Goal: Task Accomplishment & Management: Complete application form

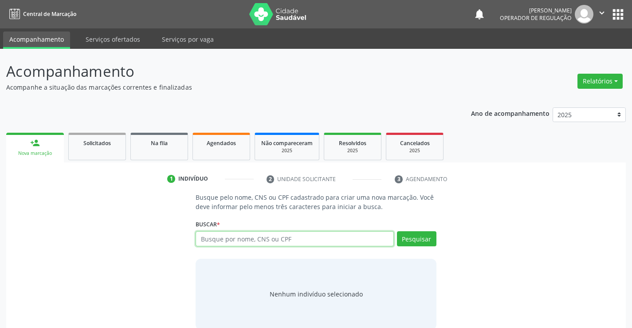
click at [220, 232] on input "text" at bounding box center [295, 238] width 198 height 15
type input "709605609887375"
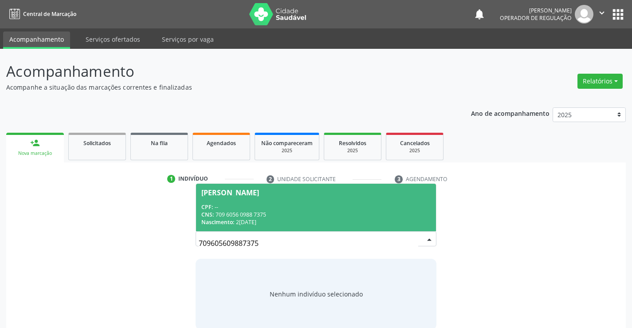
click at [245, 204] on div "CPF: --" at bounding box center [315, 207] width 229 height 8
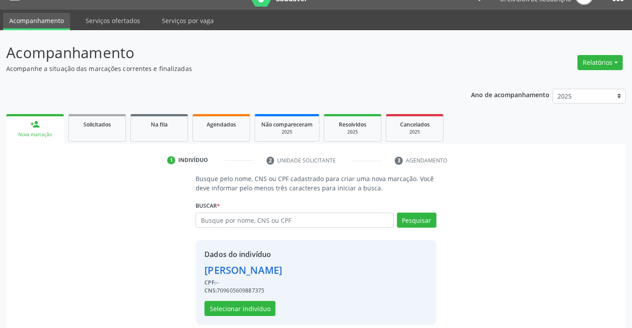
scroll to position [28, 0]
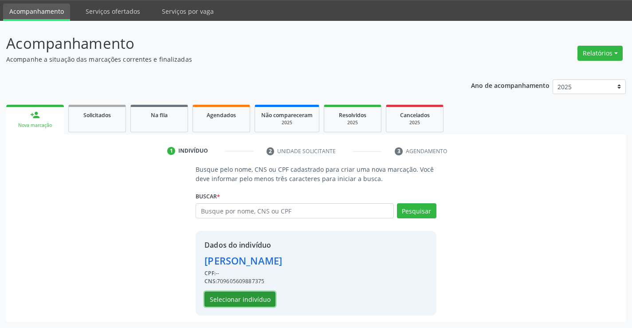
click at [247, 301] on button "Selecionar indivíduo" at bounding box center [239, 298] width 71 height 15
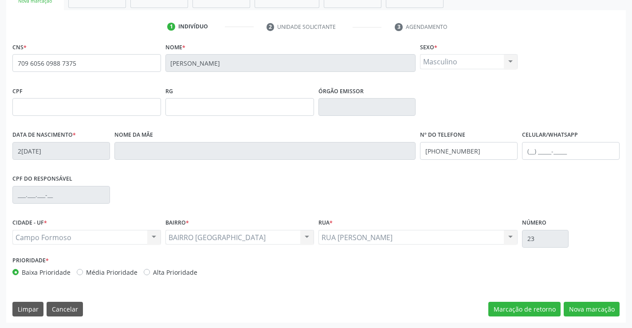
scroll to position [153, 0]
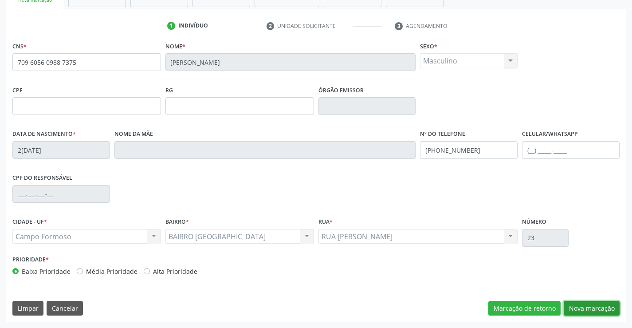
click at [585, 306] on button "Nova marcação" at bounding box center [592, 308] width 56 height 15
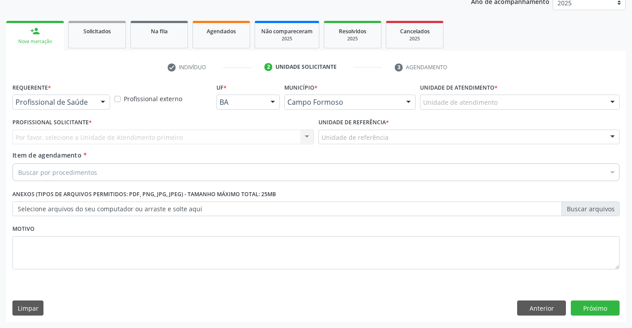
click at [97, 102] on div at bounding box center [102, 102] width 13 height 15
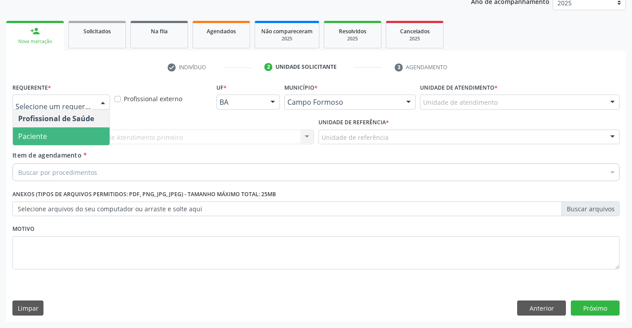
click at [39, 139] on span "Paciente" at bounding box center [32, 136] width 29 height 10
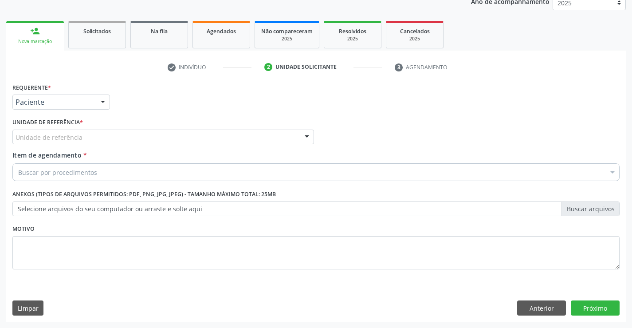
click at [122, 133] on div "Unidade de referência" at bounding box center [163, 136] width 302 height 15
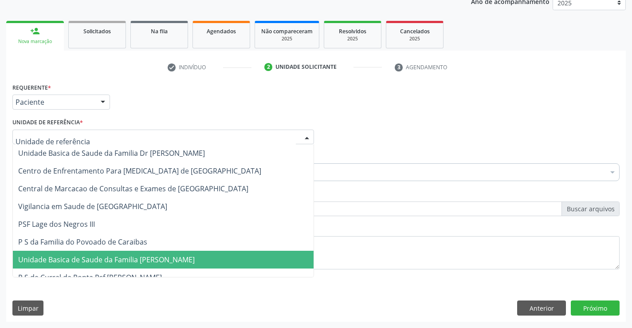
click at [121, 258] on span "Unidade Basica de Saude da Familia [PERSON_NAME]" at bounding box center [106, 260] width 177 height 10
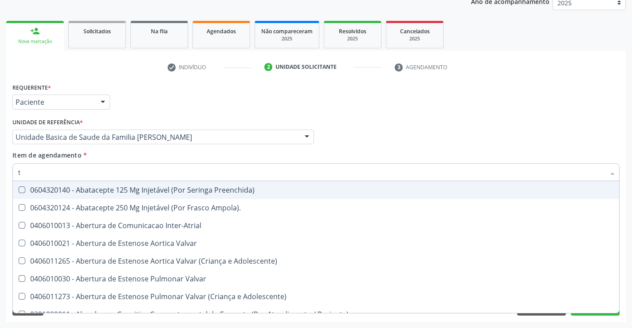
type input "tg"
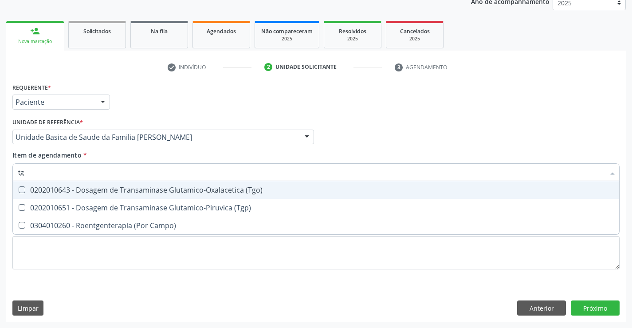
click at [92, 192] on div "0202010643 - Dosagem de Transaminase Glutamico-Oxalacetica (Tgo)" at bounding box center [316, 189] width 596 height 7
checkbox \(Tgo\) "true"
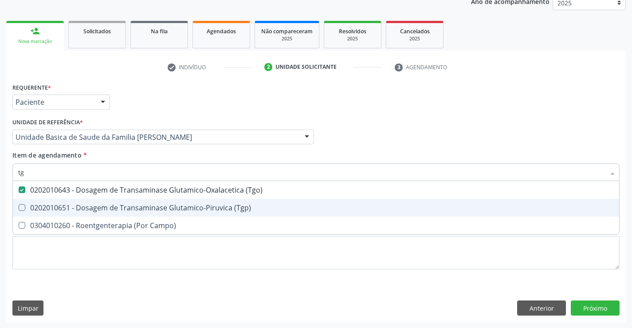
click at [89, 204] on div "0202010651 - Dosagem de Transaminase Glutamico-Piruvica (Tgp)" at bounding box center [316, 207] width 596 height 7
checkbox \(Tgp\) "true"
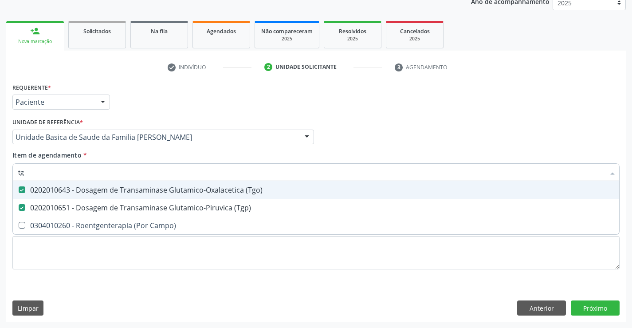
type input "tg"
drag, startPoint x: 158, startPoint y: 86, endPoint x: 107, endPoint y: 157, distance: 88.1
click at [158, 85] on div "Requerente * Paciente Profissional de Saúde Paciente Nenhum resultado encontrad…" at bounding box center [316, 98] width 612 height 35
checkbox Campo\) "true"
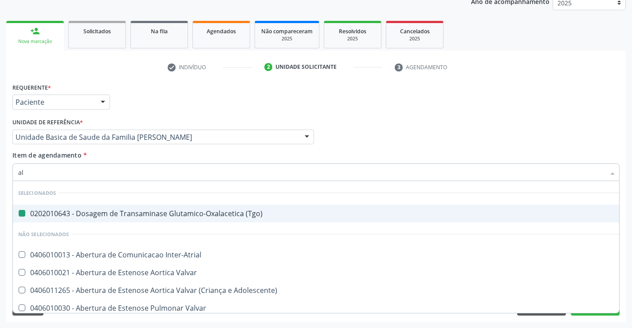
type input "alc"
checkbox \(Tgo\) "false"
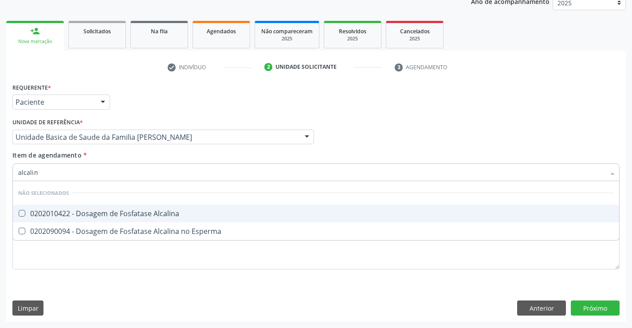
type input "alcalina"
click at [71, 215] on div "0202010422 - Dosagem de Fosfatase Alcalina" at bounding box center [316, 213] width 596 height 7
checkbox Alcalina "true"
click at [79, 167] on input "alcalina" at bounding box center [311, 172] width 587 height 18
type input "alcalina"
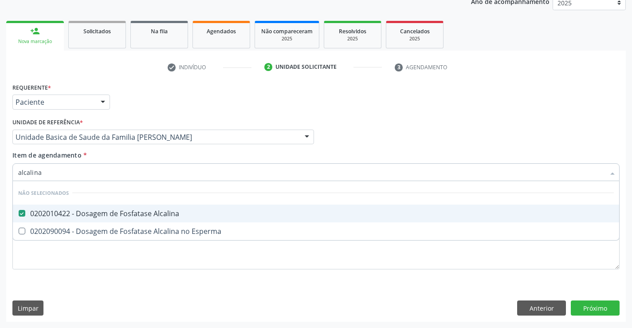
click at [98, 154] on div "Item de agendamento * alcalina Desfazer seleção Não selecionados 0202010422 - D…" at bounding box center [315, 164] width 607 height 28
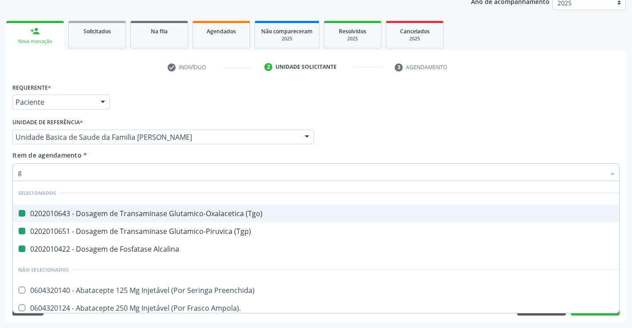
type input "ga"
checkbox \(Tgo\) "false"
checkbox \(Tgp\) "false"
checkbox Alcalina "false"
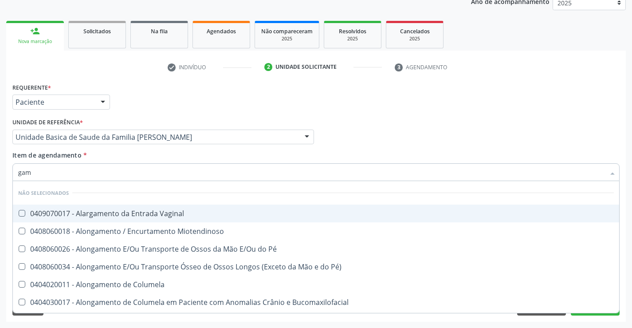
type input "gama"
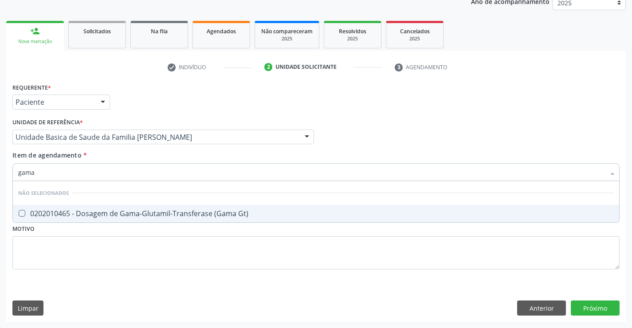
click at [61, 214] on div "0202010465 - Dosagem de Gama-Glutamil-Transferase (Gama Gt)" at bounding box center [316, 213] width 596 height 7
checkbox Gt\) "true"
click at [137, 117] on div "Unidade de referência * Unidade Basica de Saude da Familia [PERSON_NAME] Unidad…" at bounding box center [163, 130] width 302 height 28
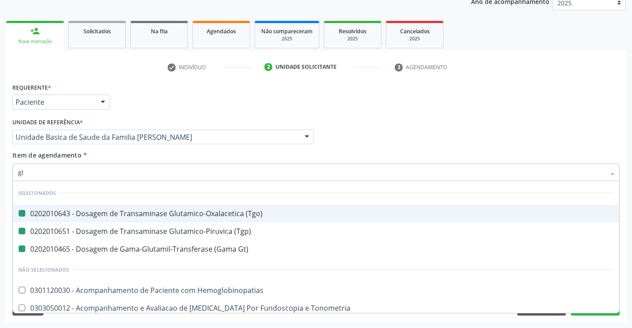
type input "gli"
checkbox \(Tgo\) "false"
checkbox \(Tgp\) "false"
checkbox Gt\) "false"
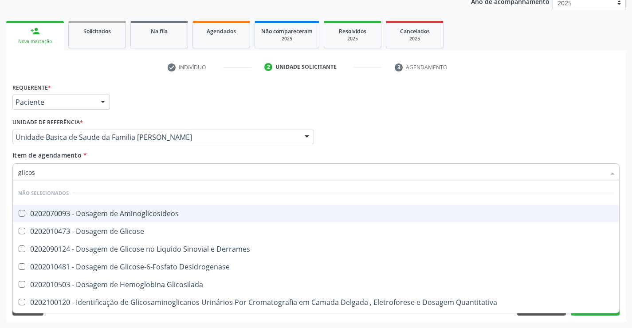
type input "glicose"
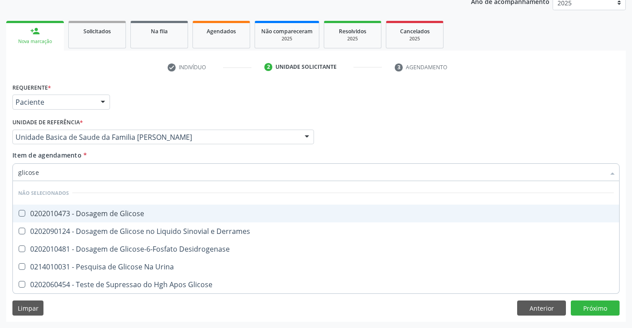
click at [73, 213] on div "0202010473 - Dosagem de Glicose" at bounding box center [316, 213] width 596 height 7
checkbox Glicose "true"
type input "glicose"
click at [168, 85] on div "Requerente * Paciente Profissional de Saúde Paciente Nenhum resultado encontrad…" at bounding box center [316, 98] width 612 height 35
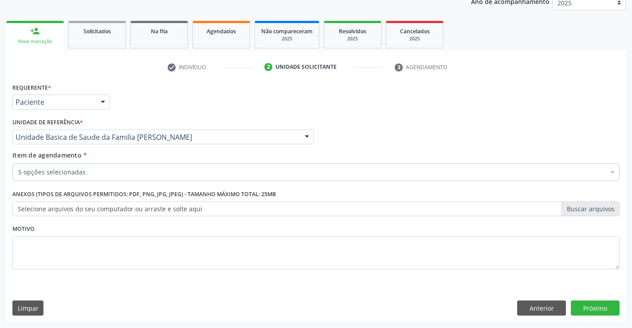
checkbox \(Tgp\) "true"
checkbox Alcalina "true"
checkbox Glicose "true"
checkbox Gt\) "true"
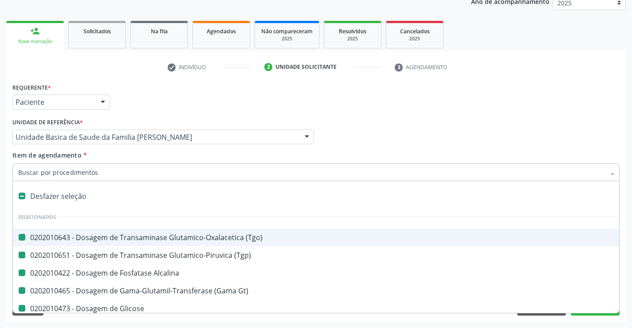
type input "h"
checkbox \(Tgo\) "false"
checkbox \(Tgp\) "false"
checkbox Alcalina "false"
checkbox Glicose "false"
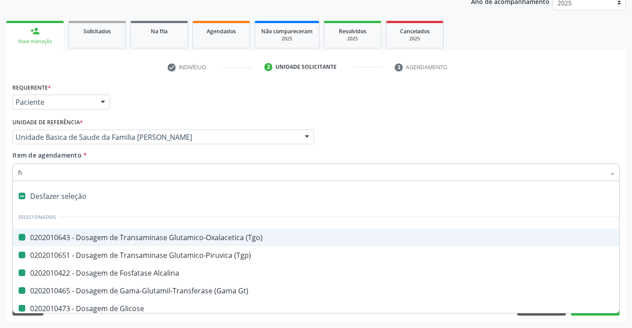
checkbox Gt\) "false"
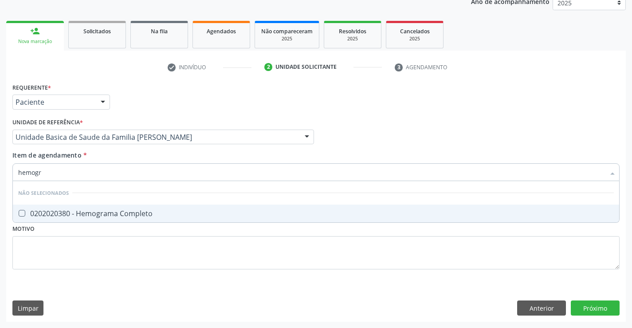
type input "hemogra"
click at [60, 216] on div "0202020380 - Hemograma Completo" at bounding box center [316, 213] width 596 height 7
checkbox Completo "true"
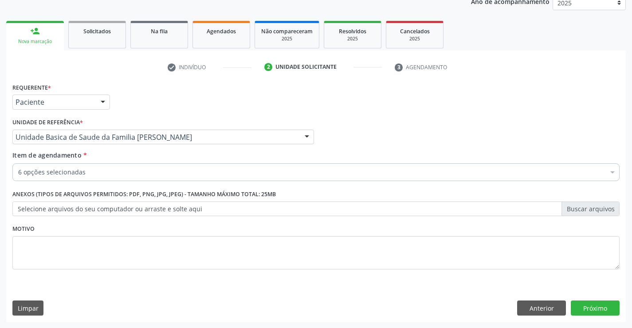
click at [130, 122] on div "Unidade de referência * Unidade Basica de Saude da Familia [PERSON_NAME] Unidad…" at bounding box center [163, 130] width 302 height 28
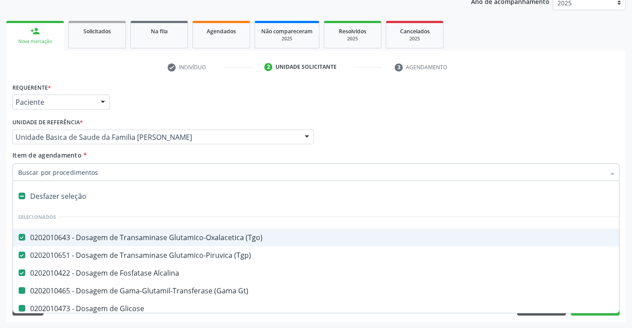
type input "p"
checkbox Gt\) "false"
checkbox Glicose "false"
checkbox Completo "false"
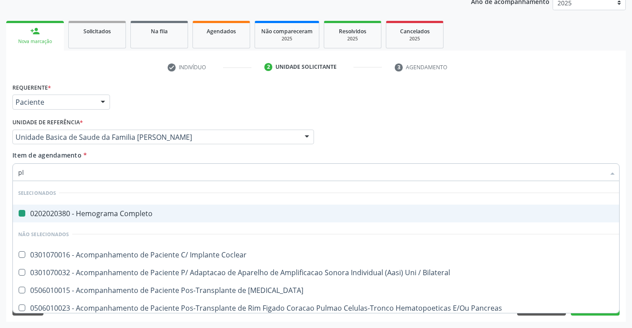
type input "pla"
checkbox Completo "false"
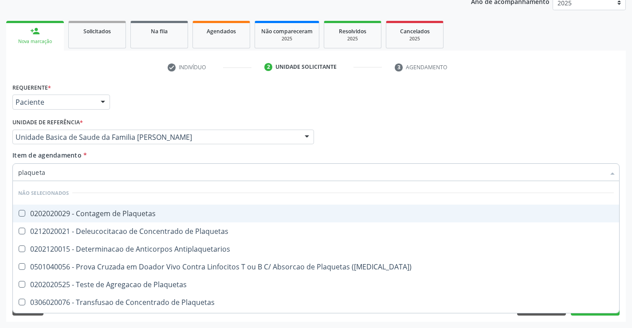
type input "plaquetas"
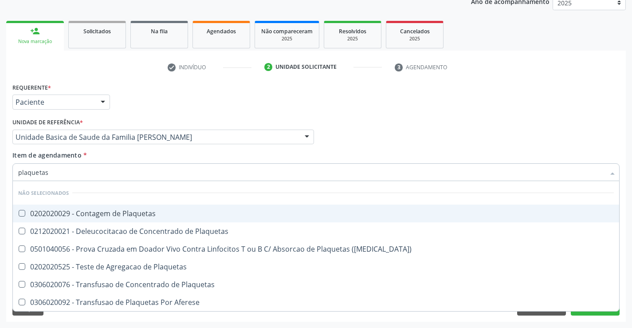
click at [64, 210] on div "0202020029 - Contagem de Plaquetas" at bounding box center [316, 213] width 596 height 7
checkbox Plaquetas "true"
type input "plaquetas"
click at [148, 85] on div "Requerente * Paciente Profissional de Saúde Paciente Nenhum resultado encontrad…" at bounding box center [316, 98] width 612 height 35
checkbox Plaquetas "true"
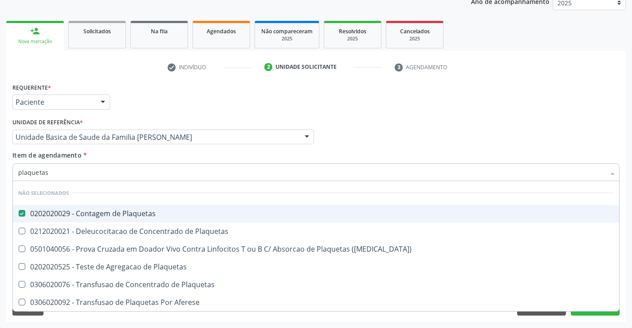
checkbox Plaquetas "true"
checkbox Aferese "true"
checkbox Match\) "true"
checkbox Plaquetas "true"
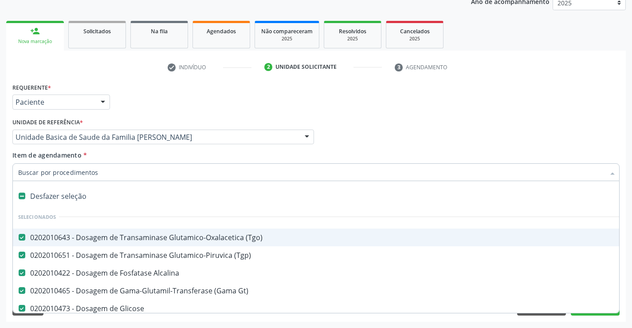
type input "U"
checkbox Completo "false"
checkbox Plaquetas "false"
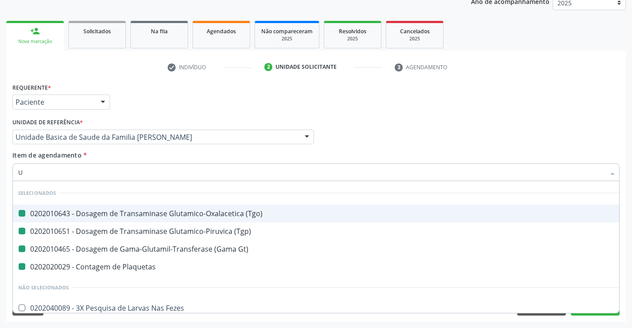
type input "UR"
checkbox \(Tgo\) "false"
checkbox Plaquetas "false"
checkbox Gt\) "false"
checkbox \(Tgp\) "false"
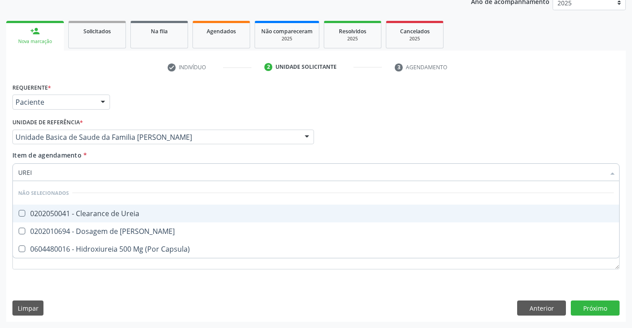
type input "UREIA"
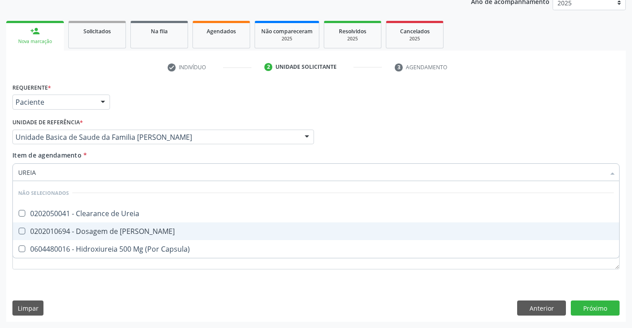
click at [64, 235] on div "0202010694 - Dosagem de [PERSON_NAME]" at bounding box center [316, 231] width 596 height 7
checkbox Ureia "true"
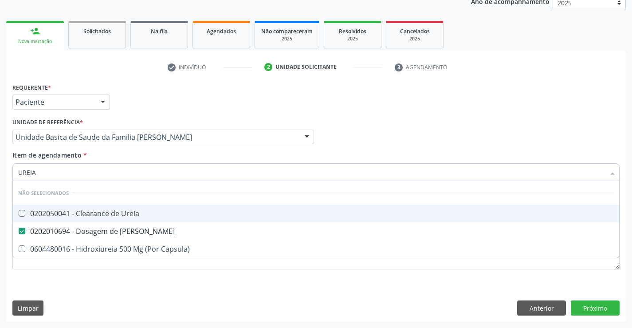
click at [140, 100] on div "Requerente * Paciente Profissional de Saúde Paciente Nenhum resultado encontrad…" at bounding box center [316, 98] width 612 height 35
checkbox Ureia "true"
checkbox Capsula\) "true"
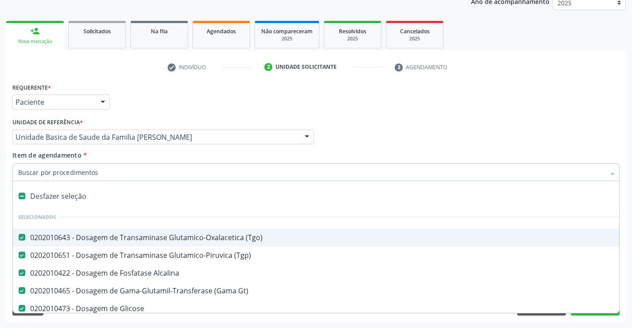
type input "C"
checkbox Ureia "false"
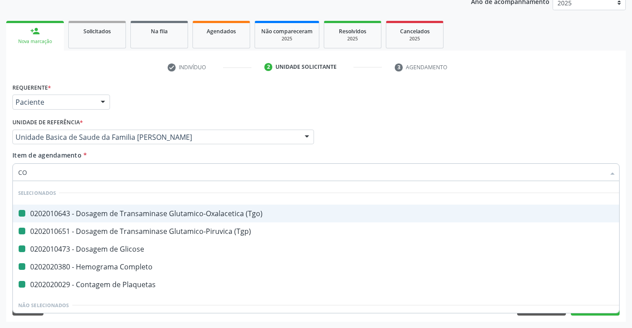
type input "COL"
checkbox \(Tgo\) "false"
checkbox Glicose "false"
checkbox \(Tgp\) "false"
checkbox Completo "false"
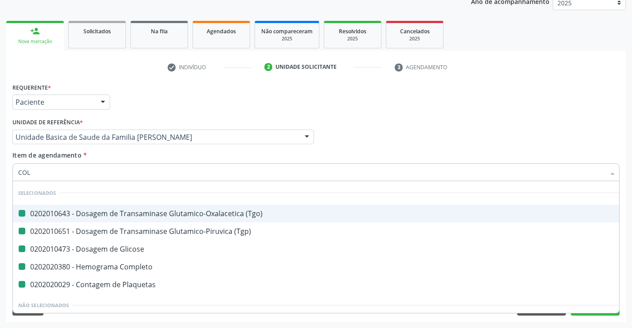
checkbox Plaquetas "false"
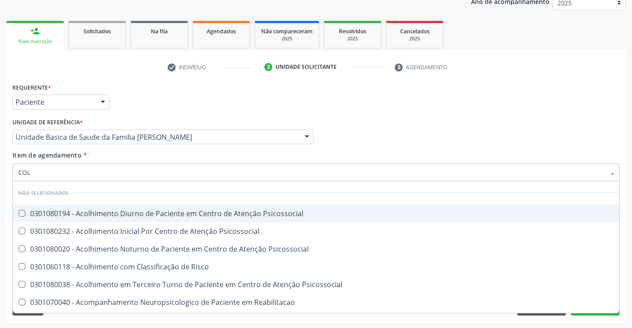
type input "CO"
checkbox Psicossocial "true"
checkbox Risco "true"
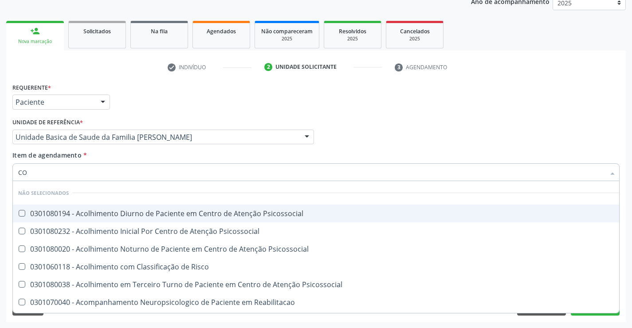
checkbox Psicossocial "true"
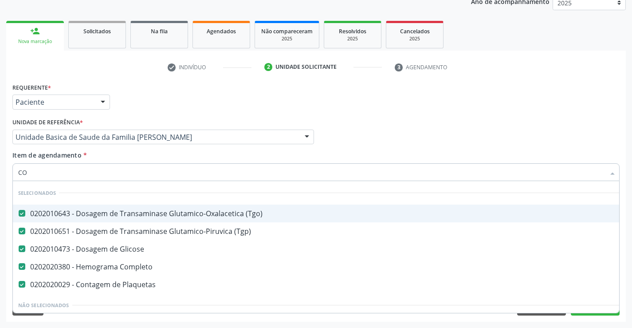
type input "COA"
checkbox \(Tgo\) "false"
checkbox \(Tgp\) "false"
checkbox Glicose "false"
checkbox Completo "false"
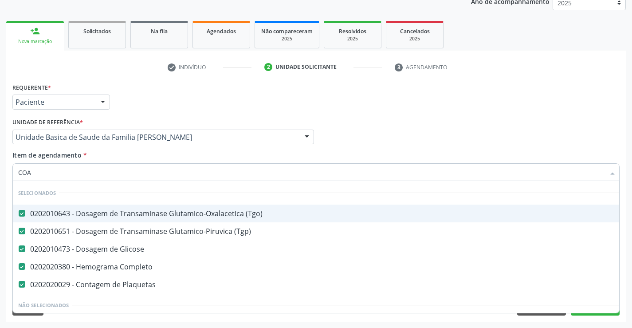
checkbox Plaquetas "false"
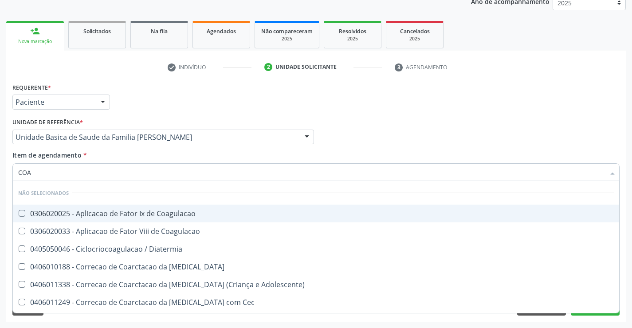
type input "CO"
checkbox Coagulacao "true"
checkbox Diatermia "true"
checkbox Aorta "true"
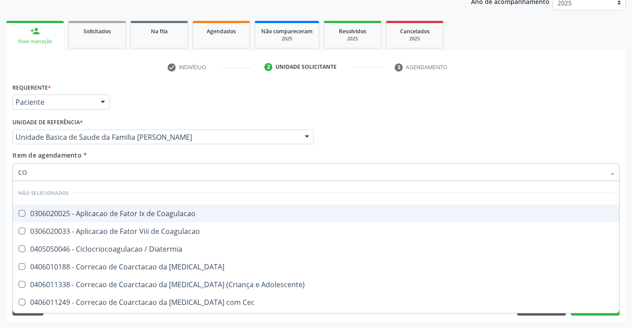
checkbox Adolescente\) "true"
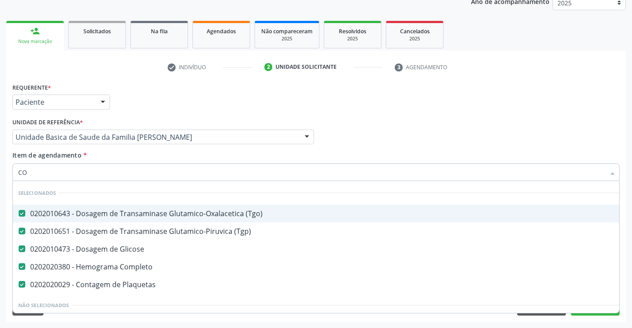
type input "COA"
checkbox \(Tgo\) "false"
checkbox \(Tgp\) "false"
checkbox Glicose "false"
checkbox Completo "false"
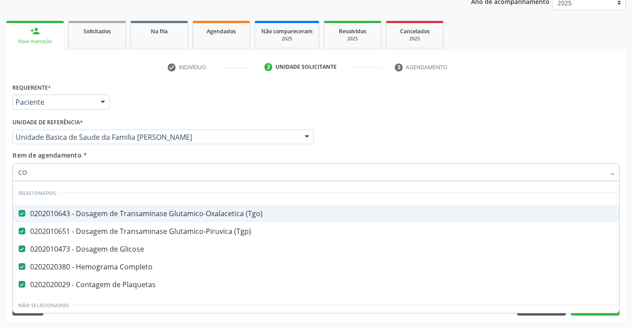
checkbox Plaquetas "false"
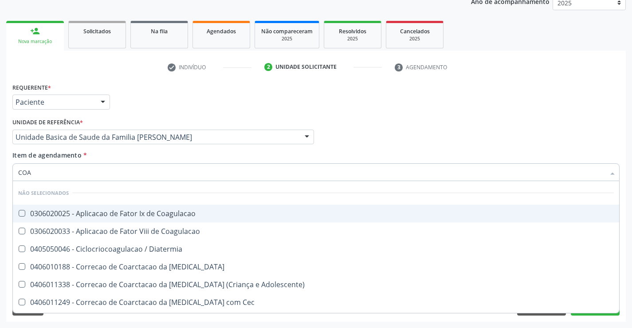
type input "COAG"
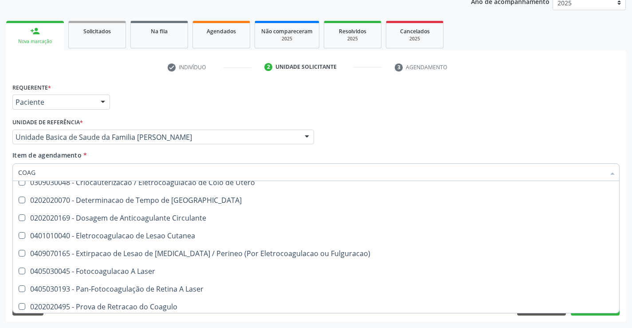
scroll to position [89, 0]
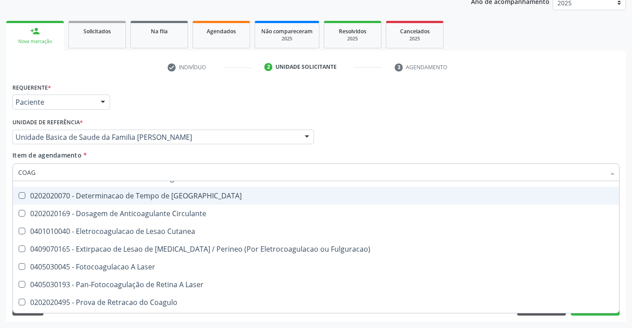
click at [182, 198] on div "0202020070 - Determinacao de Tempo de [GEOGRAPHIC_DATA]" at bounding box center [316, 195] width 596 height 7
checkbox Coagulacao "true"
click at [192, 116] on div "Unidade de referência * Unidade Basica de Saude da Familia [PERSON_NAME] Unidad…" at bounding box center [163, 130] width 302 height 28
checkbox Coagulacao "true"
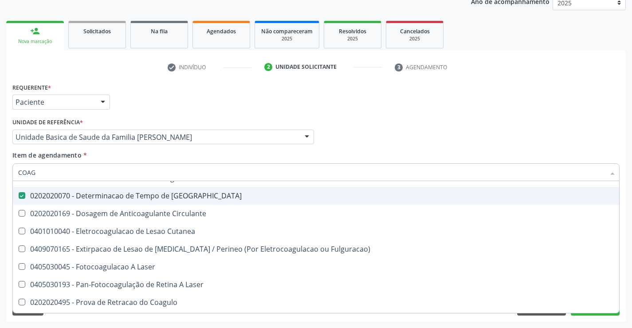
checkbox Diatermia "true"
checkbox Utero "true"
checkbox Fulguracao\) "true"
checkbox Laser "true"
checkbox Cutanea "true"
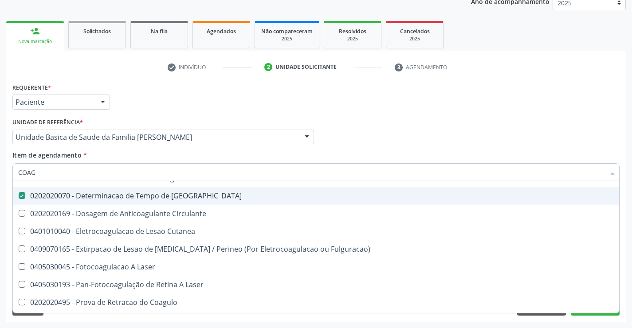
checkbox Circulante "true"
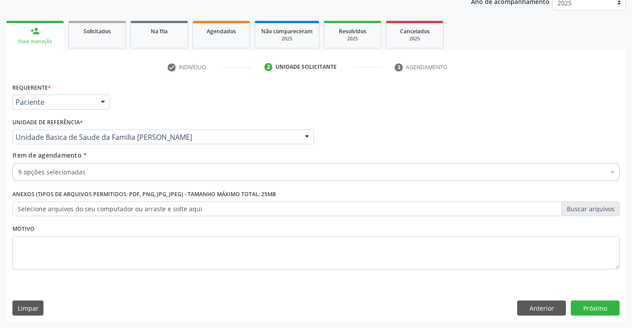
scroll to position [0, 0]
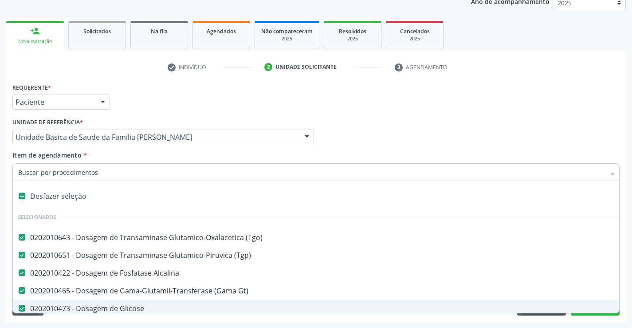
type input "T"
checkbox Coagulacao "false"
type input "TT"
checkbox \(Tgo\) "false"
checkbox \(Tgp\) "false"
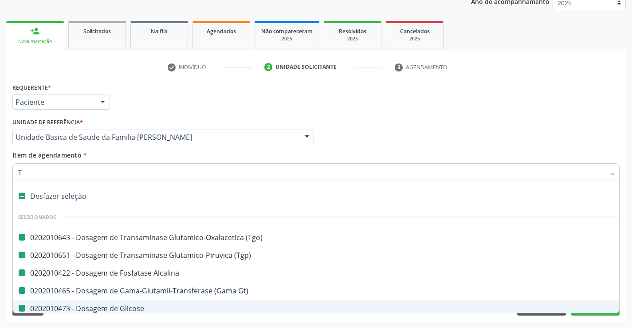
checkbox Alcalina "false"
checkbox Gt\) "false"
checkbox Glicose "false"
checkbox Plaquetas "false"
checkbox Completo "false"
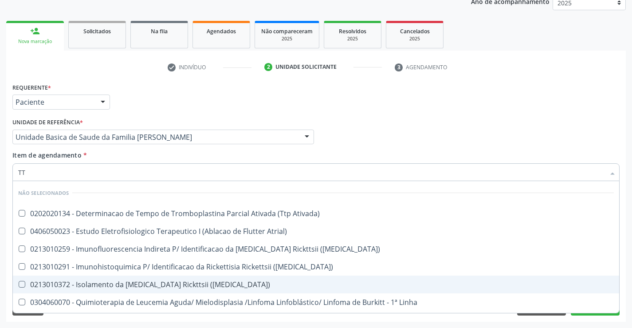
type input "TTP"
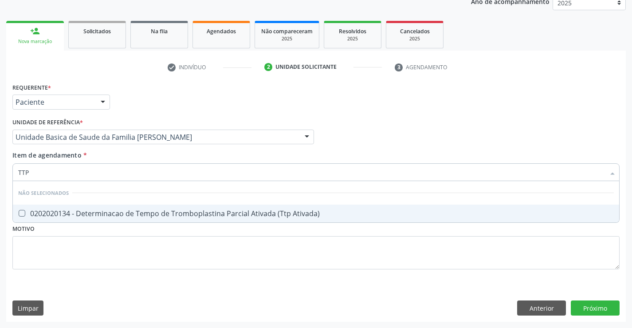
click at [82, 217] on div "0202020134 - Determinacao de Tempo de Tromboplastina Parcial Ativada (Ttp Ativa…" at bounding box center [316, 213] width 596 height 7
checkbox Ativada\) "true"
click at [125, 108] on div "Requerente * Paciente Profissional de Saúde Paciente Nenhum resultado encontrad…" at bounding box center [316, 98] width 612 height 35
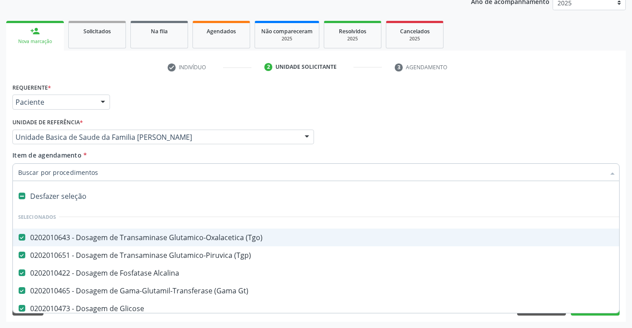
type input "T"
checkbox Ativada\) "false"
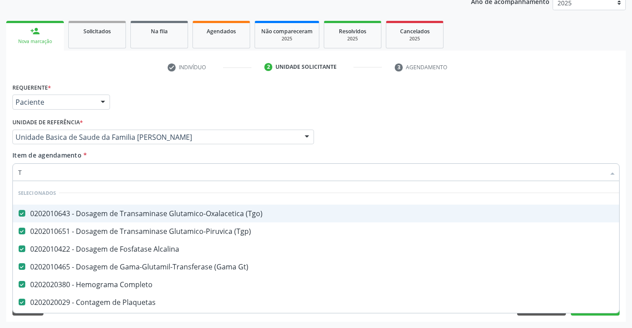
type input "TA"
checkbox Coagulacao "false"
checkbox Ativada\) "false"
type input "TAP"
checkbox \(Tgo\) "false"
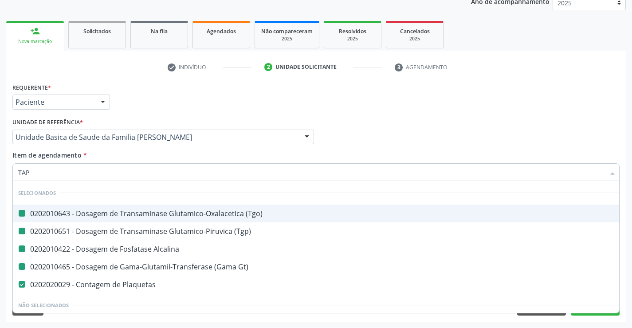
checkbox \(Tgp\) "false"
checkbox Alcalina "false"
checkbox Gt\) "false"
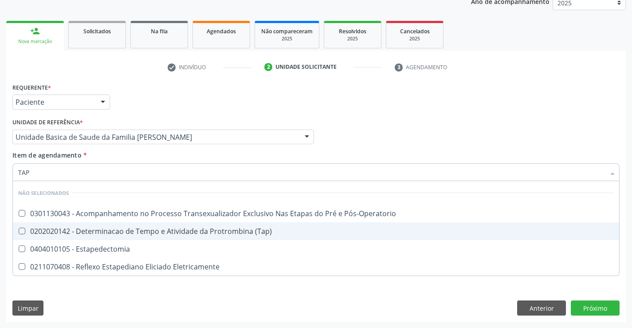
click at [66, 232] on div "0202020142 - Determinacao de Tempo e Atividade da Protrombina (Tap)" at bounding box center [316, 231] width 596 height 7
click at [26, 233] on div "0202020142 - Determinacao de Tempo e Atividade da Protrombina (Tap)" at bounding box center [316, 231] width 596 height 7
checkbox \(Tap\) "true"
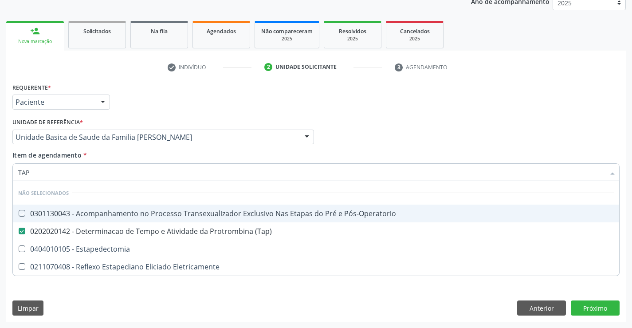
click at [115, 103] on div "Requerente * Paciente Profissional de Saúde Paciente Nenhum resultado encontrad…" at bounding box center [316, 98] width 612 height 35
checkbox Pós-Operatorio "true"
checkbox Estapedectomia "true"
checkbox Eletricamente "true"
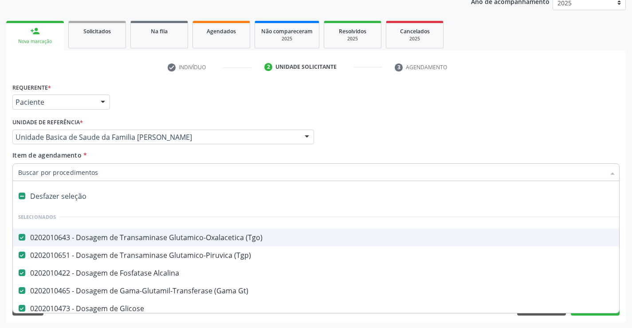
click at [66, 177] on input "Item de agendamento *" at bounding box center [311, 172] width 587 height 18
type input "H"
checkbox Alcalina "false"
checkbox Gt\) "false"
checkbox Glicose "false"
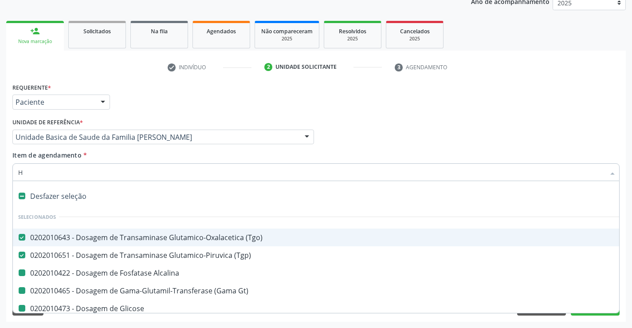
checkbox Completo "false"
checkbox Plaquetas "false"
checkbox Ureia "false"
checkbox Coagulacao "false"
checkbox Ativada\) "false"
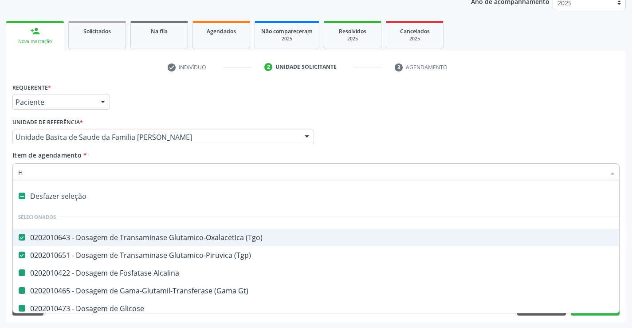
checkbox \(Tap\) "false"
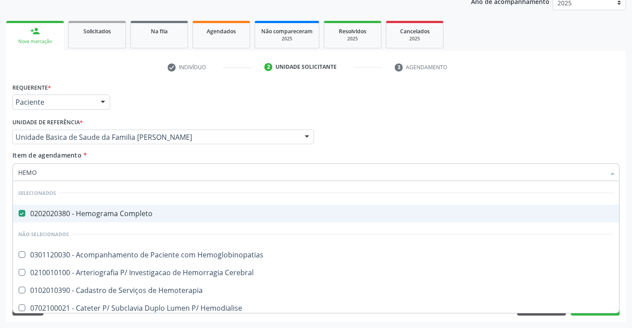
type input "HEMOG"
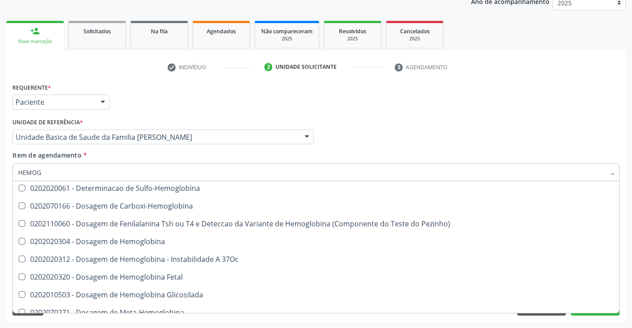
scroll to position [133, 0]
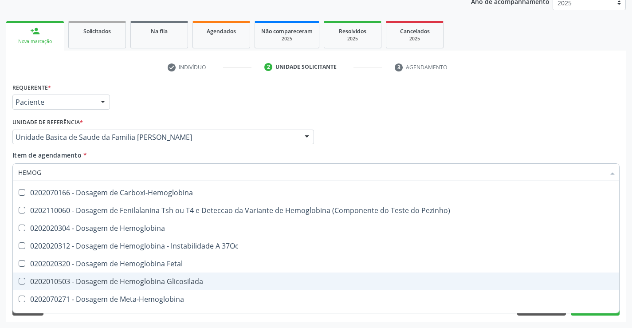
click at [200, 283] on div "0202010503 - Dosagem de Hemoglobina Glicosilada" at bounding box center [316, 281] width 596 height 7
checkbox Glicosilada "true"
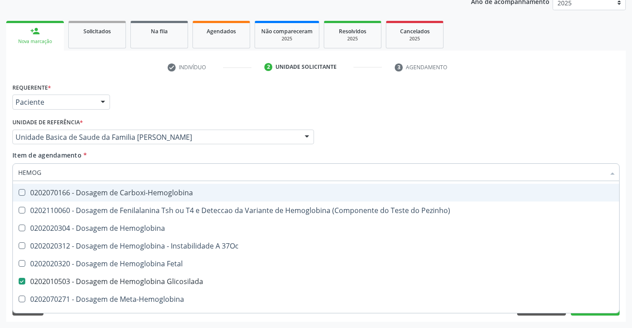
click at [253, 115] on div "Requerente * Paciente Profissional de Saúde Paciente Nenhum resultado encontrad…" at bounding box center [316, 98] width 612 height 35
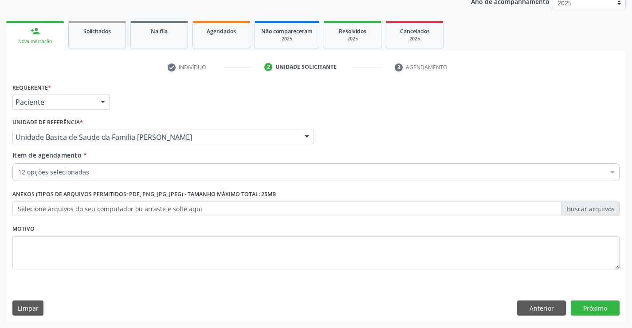
checkbox Alcalina "true"
checkbox Gt\) "true"
checkbox Glicose "true"
checkbox Completo "true"
checkbox Plaquetas "true"
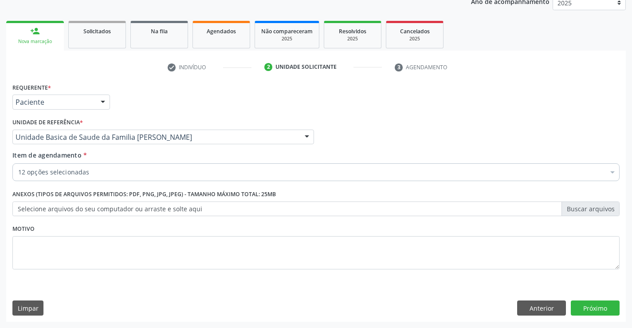
checkbox Ureia "true"
checkbox Coagulacao "true"
checkbox Ativada\) "true"
checkbox \(Tap\) "true"
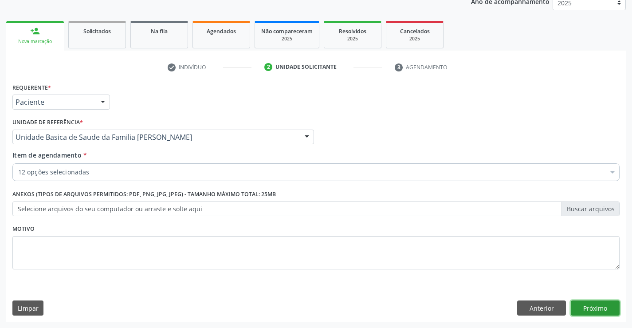
click at [585, 311] on button "Próximo" at bounding box center [595, 307] width 49 height 15
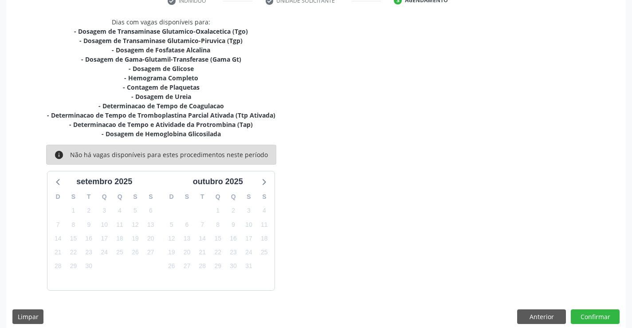
scroll to position [187, 0]
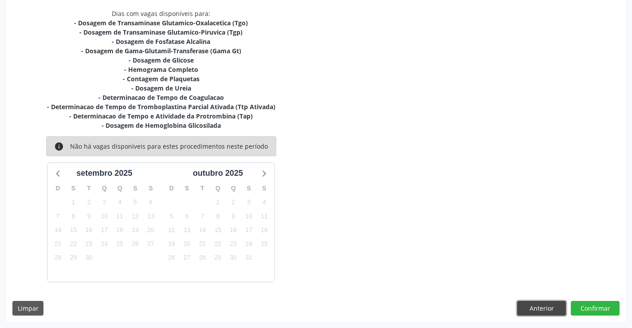
click at [533, 306] on button "Anterior" at bounding box center [541, 308] width 49 height 15
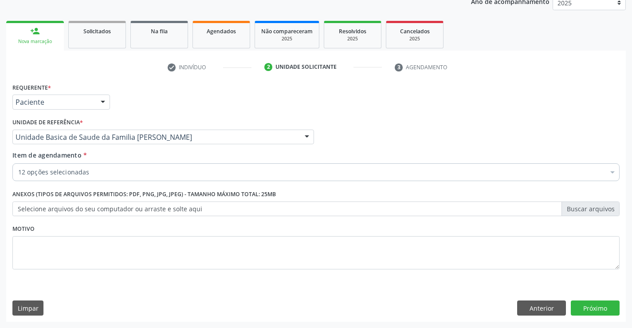
scroll to position [112, 0]
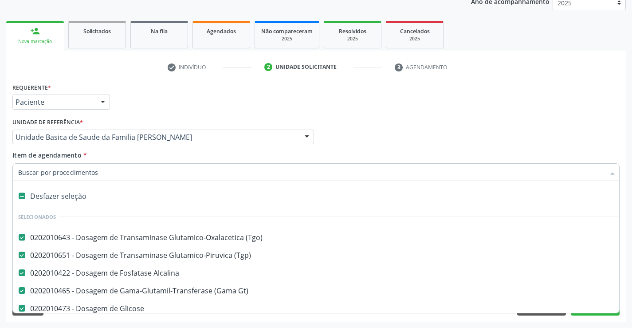
click at [104, 158] on div "Item de agendamento * Desfazer seleção Selecionados 0202010643 - Dosagem de Tra…" at bounding box center [315, 164] width 607 height 28
click at [89, 175] on input "Item de agendamento *" at bounding box center [311, 172] width 587 height 18
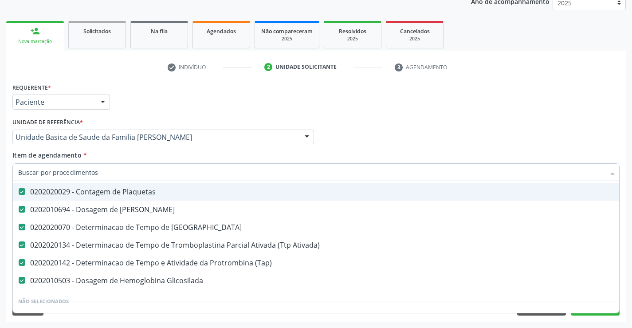
scroll to position [177, 0]
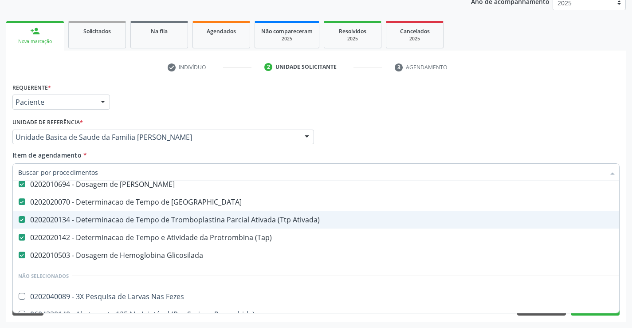
click at [227, 223] on div "0202020134 - Determinacao de Tempo de Tromboplastina Parcial Ativada (Ttp Ativa…" at bounding box center [363, 219] width 691 height 7
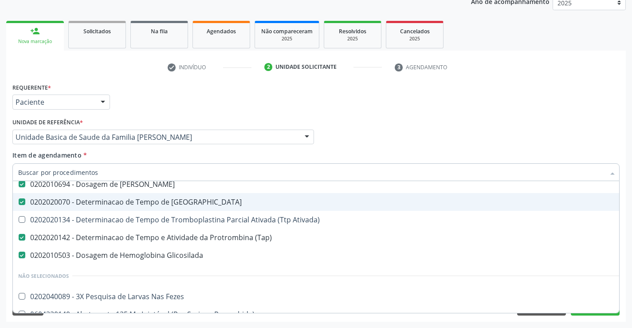
click at [384, 111] on div "Requerente * Paciente Profissional de Saúde Paciente Nenhum resultado encontrad…" at bounding box center [316, 98] width 612 height 35
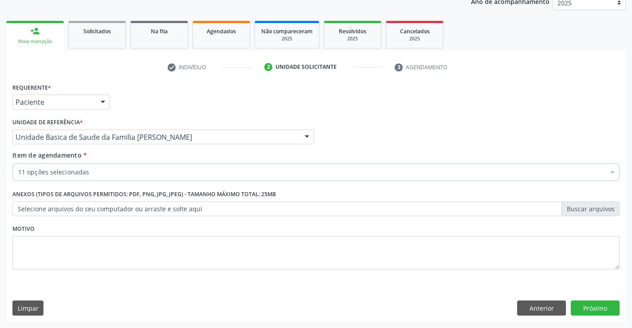
checkbox \(Tap\) "true"
click at [595, 302] on button "Próximo" at bounding box center [595, 307] width 49 height 15
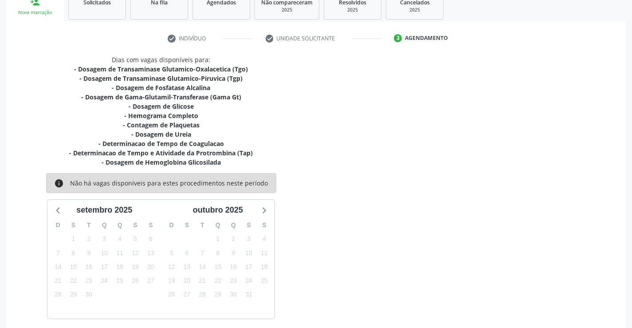
scroll to position [177, 0]
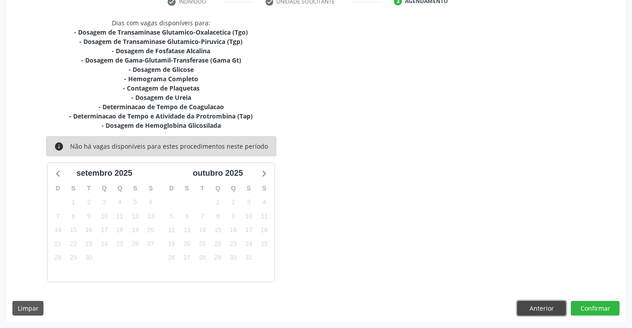
click at [529, 312] on button "Anterior" at bounding box center [541, 308] width 49 height 15
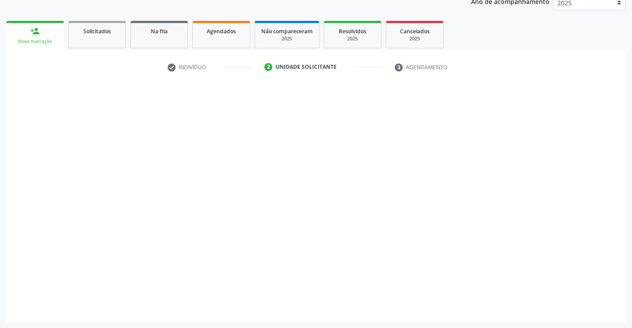
scroll to position [112, 0]
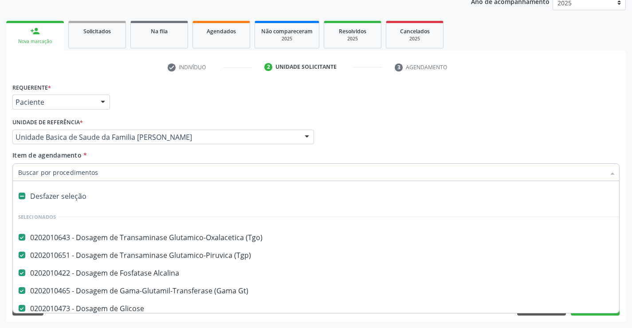
type input "T"
checkbox \(Tap\) "false"
checkbox Glicosilada "false"
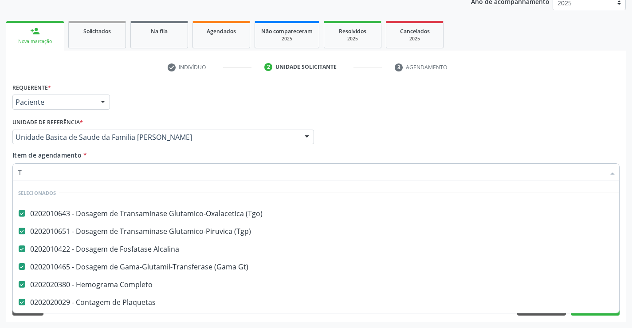
scroll to position [39, 0]
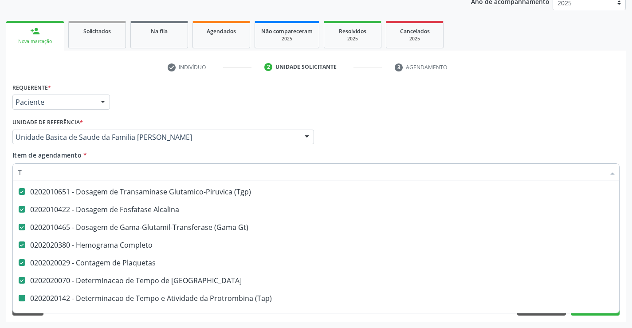
type input "TA"
checkbox \(Tap\) "false"
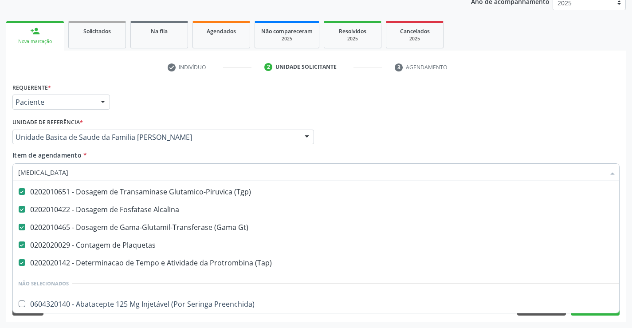
scroll to position [0, 0]
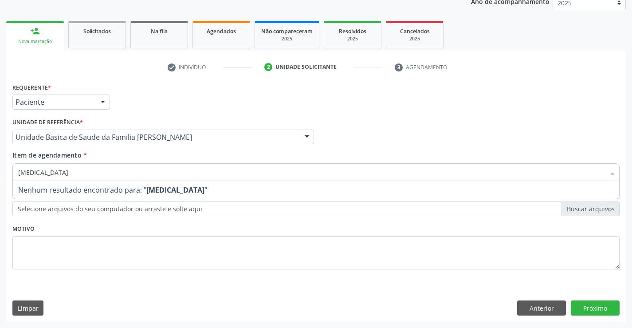
type input "TA"
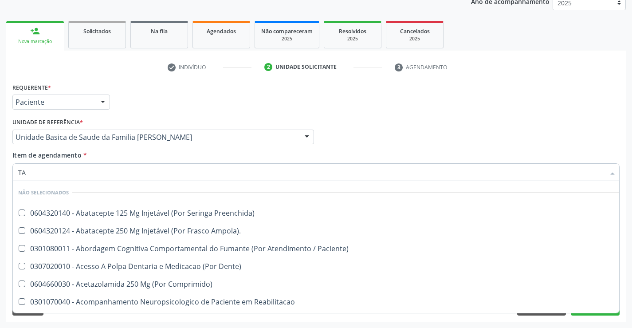
scroll to position [133, 0]
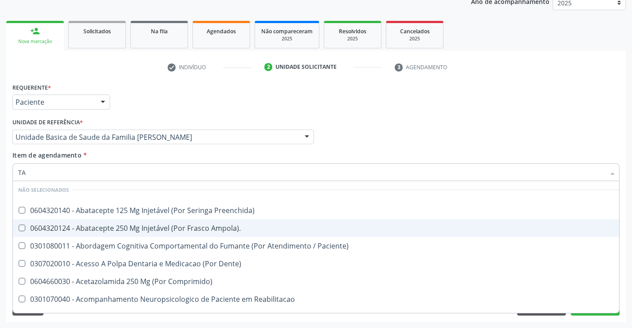
click at [326, 103] on div "Requerente * Paciente Profissional de Saúde Paciente Nenhum resultado encontrad…" at bounding box center [316, 98] width 612 height 35
checkbox Preenchida\) "true"
checkbox Ampola\)\ "true"
checkbox Paciente\) "true"
checkbox Dente\) "true"
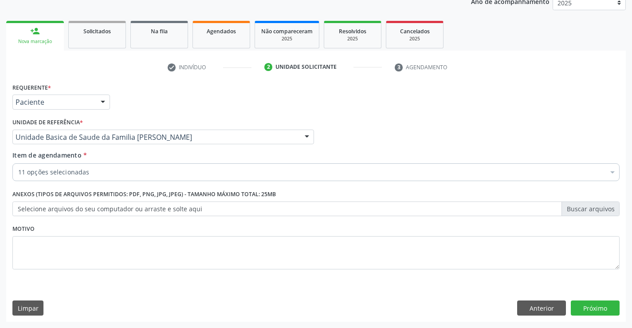
scroll to position [0, 0]
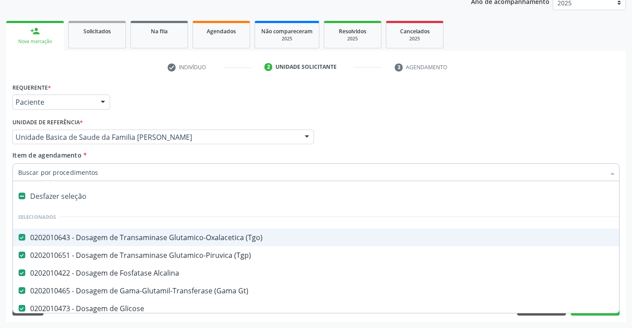
click at [227, 94] on div "Requerente * Paciente Profissional de Saúde Paciente Nenhum resultado encontrad…" at bounding box center [316, 98] width 612 height 35
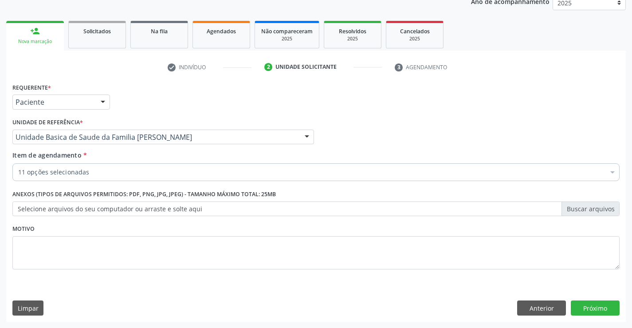
click at [109, 177] on div "11 opções selecionadas" at bounding box center [315, 172] width 607 height 18
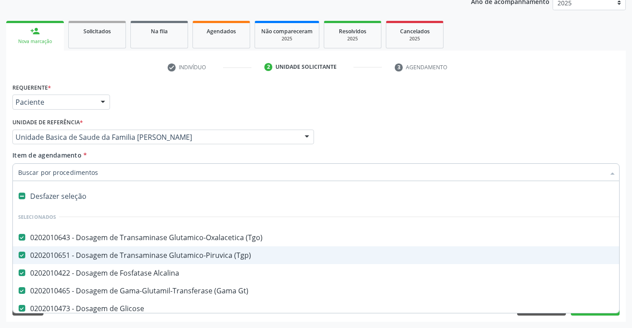
scroll to position [44, 0]
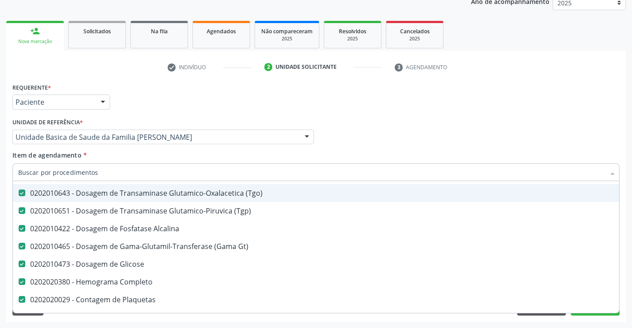
drag, startPoint x: 409, startPoint y: 129, endPoint x: 399, endPoint y: 133, distance: 11.0
click at [407, 129] on div "Profissional Solicitante Por favor, selecione a Unidade de Atendimento primeiro…" at bounding box center [316, 133] width 612 height 35
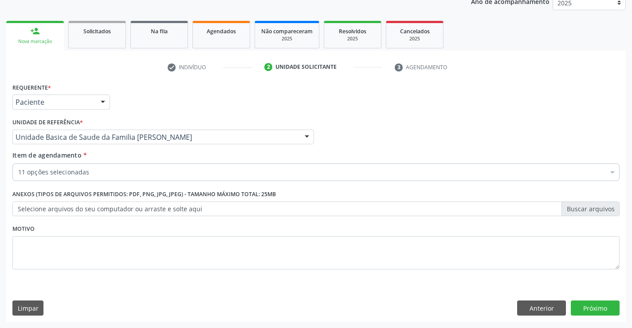
scroll to position [0, 0]
click at [599, 298] on div "Requerente * Paciente Profissional de Saúde Paciente Nenhum resultado encontrad…" at bounding box center [316, 201] width 620 height 241
click at [596, 309] on button "Próximo" at bounding box center [595, 307] width 49 height 15
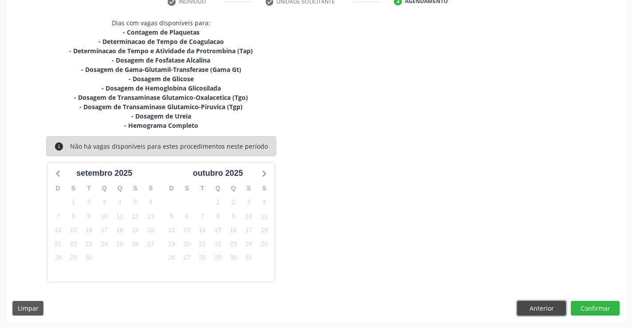
click at [535, 309] on button "Anterior" at bounding box center [541, 308] width 49 height 15
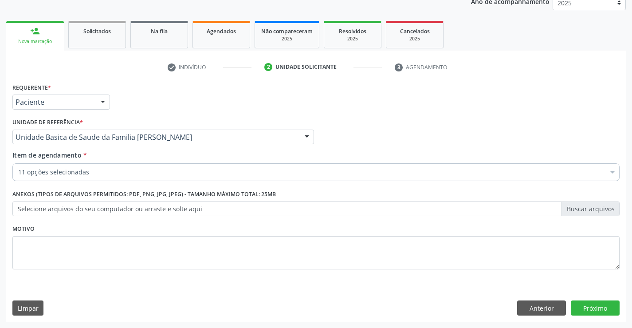
scroll to position [112, 0]
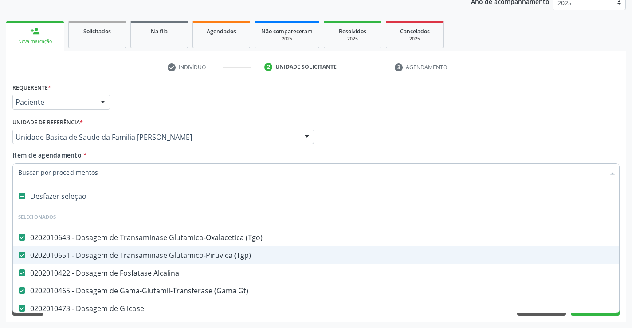
type input "T"
checkbox \(Tap\) "false"
checkbox Glicosilada "false"
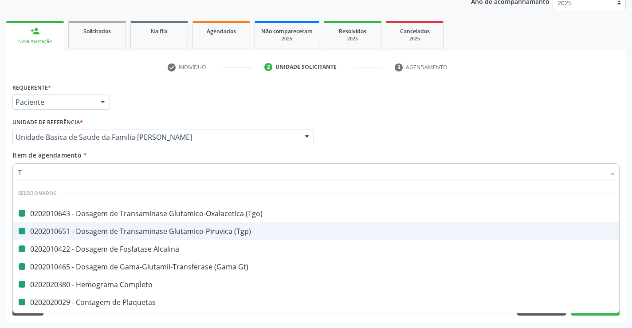
type input "TT"
checkbox \(Tgo\) "false"
checkbox \(Tgp\) "false"
checkbox Alcalina "false"
checkbox Gt\) "false"
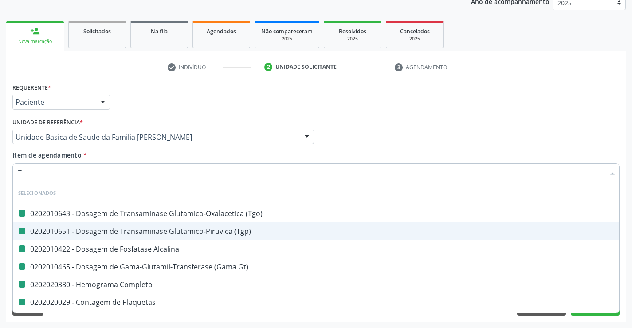
checkbox Completo "false"
checkbox Plaquetas "false"
checkbox \(Tap\) "false"
checkbox Coagulacao "false"
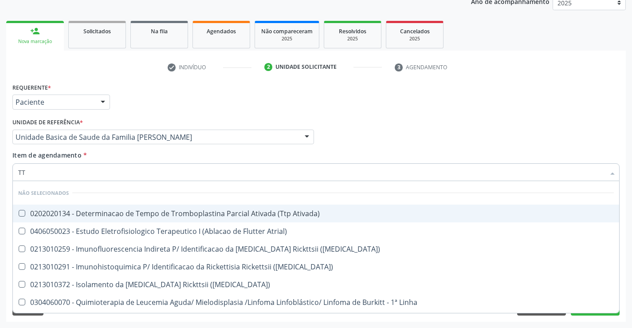
type input "T"
checkbox Ativada\) "true"
checkbox Atrial\) "true"
checkbox Maculosa\) "true"
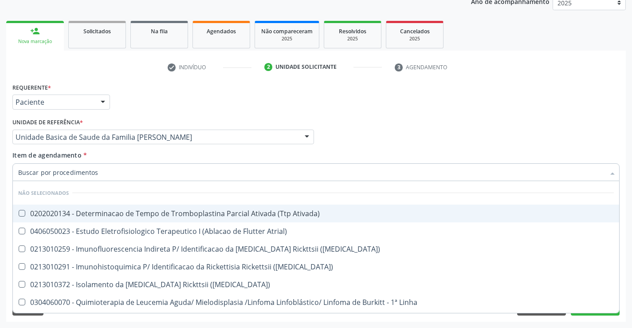
checkbox Maculosa\) "true"
checkbox Linha "true"
checkbox Hirtz\) "true"
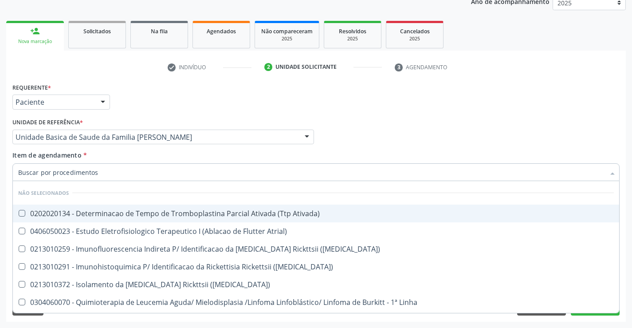
checkbox Bretton\) "true"
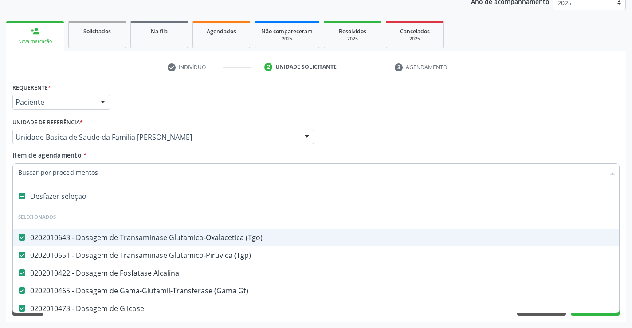
type input "H"
checkbox Gt\) "false"
checkbox Glicose "false"
checkbox Completo "false"
checkbox Plaquetas "false"
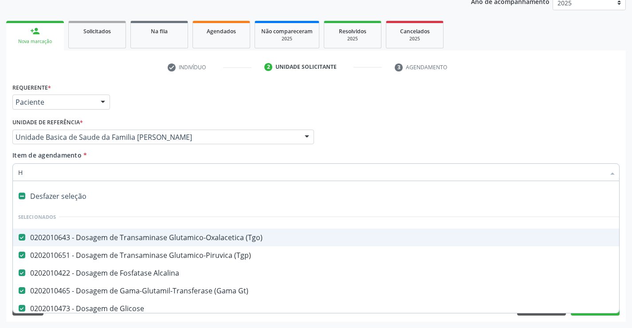
checkbox Ureia "false"
checkbox \(Tap\) "false"
checkbox Glicosilada "false"
checkbox Coagulacao "false"
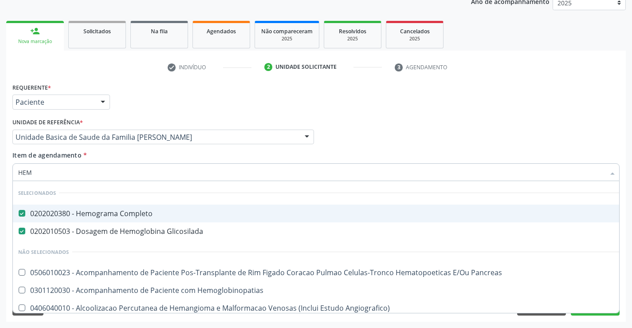
type input "HEMO"
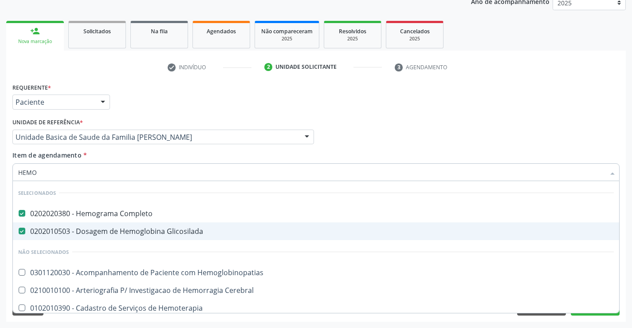
click at [87, 239] on span "0202010503 - Dosagem de Hemoglobina Glicosilada" at bounding box center [316, 231] width 606 height 18
checkbox Glicosilada "false"
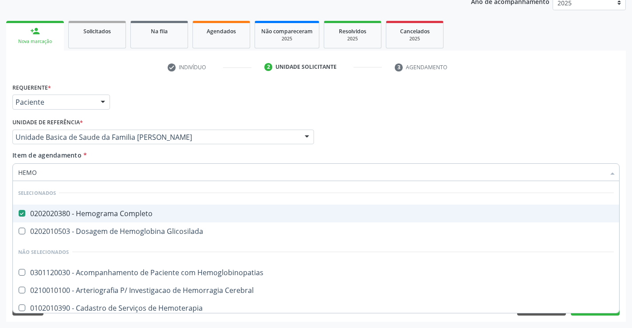
click at [306, 100] on div "Requerente * Paciente Profissional de Saúde Paciente Nenhum resultado encontrad…" at bounding box center [316, 98] width 612 height 35
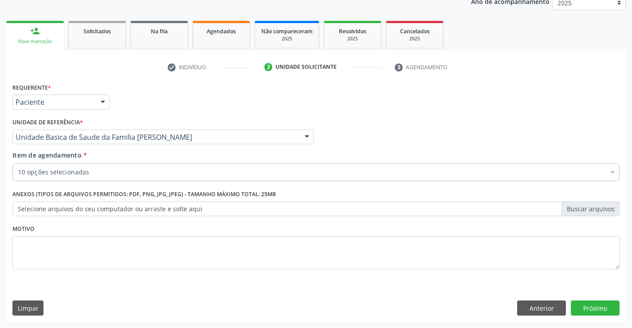
scroll to position [0, 0]
click at [602, 311] on button "Próximo" at bounding box center [595, 307] width 49 height 15
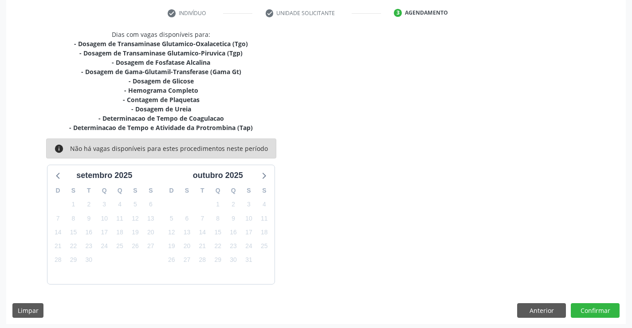
scroll to position [168, 0]
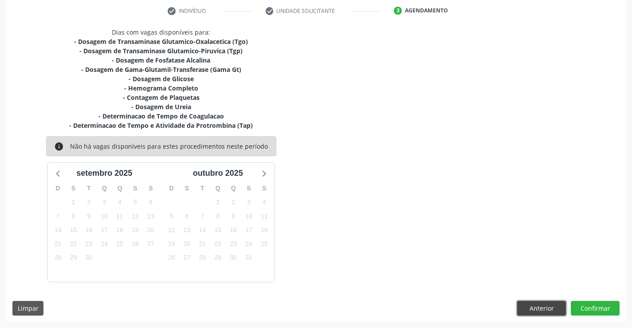
click at [539, 307] on button "Anterior" at bounding box center [541, 308] width 49 height 15
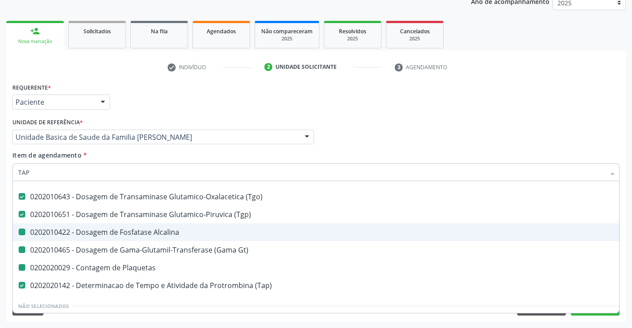
scroll to position [0, 0]
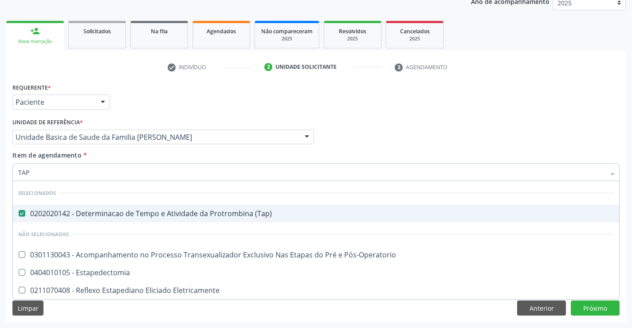
click at [63, 212] on div "0202020142 - Determinacao de Tempo e Atividade da Protrombina (Tap)" at bounding box center [316, 213] width 596 height 7
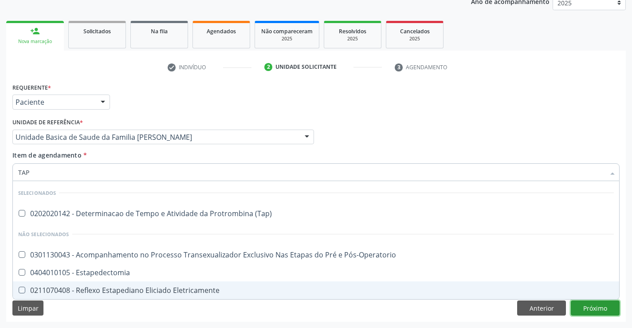
click at [588, 314] on button "Próximo" at bounding box center [595, 307] width 49 height 15
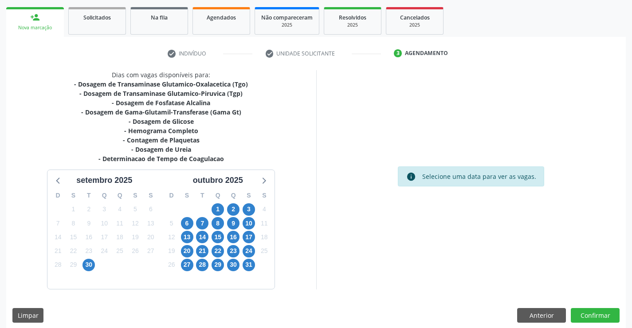
scroll to position [133, 0]
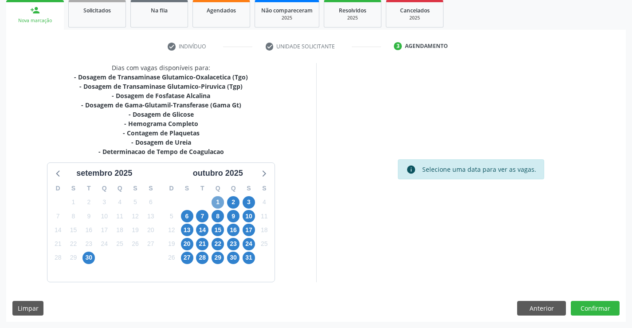
click at [216, 200] on span "1" at bounding box center [218, 202] width 12 height 12
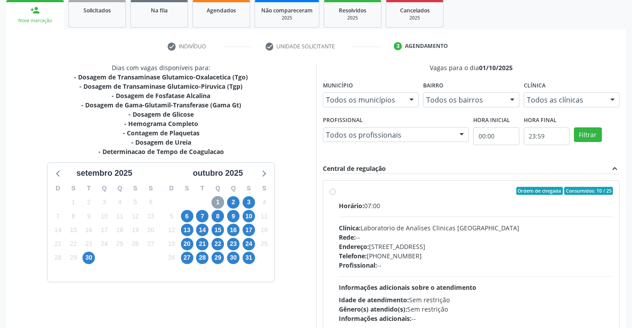
scroll to position [177, 0]
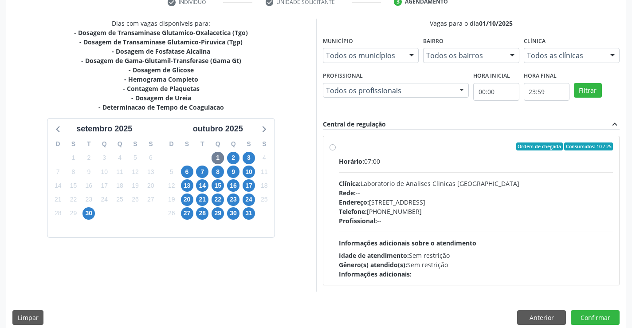
click at [413, 191] on div "Rede: --" at bounding box center [476, 192] width 275 height 9
click at [336, 150] on input "Ordem de chegada Consumidos: 10 / 25 Horário: 07:00 Clínica: Laboratorio de Ana…" at bounding box center [333, 146] width 6 height 8
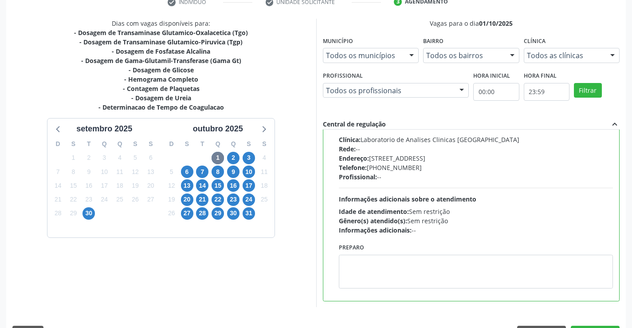
scroll to position [202, 0]
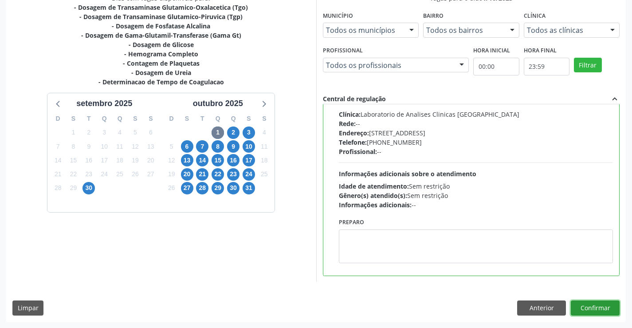
click at [585, 311] on button "Confirmar" at bounding box center [595, 307] width 49 height 15
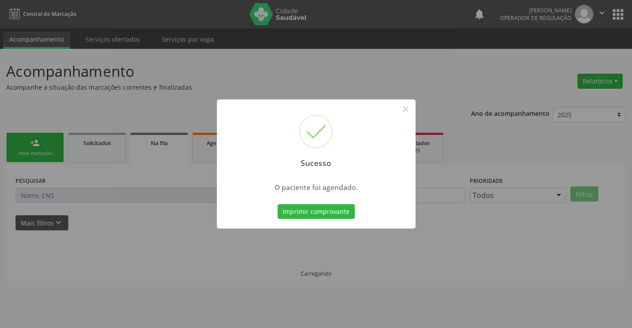
scroll to position [0, 0]
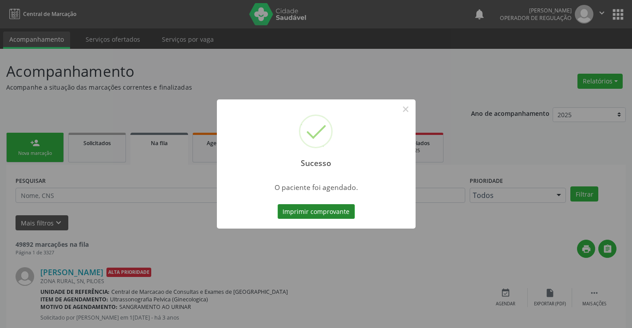
click at [316, 211] on button "Imprimir comprovante" at bounding box center [316, 211] width 77 height 15
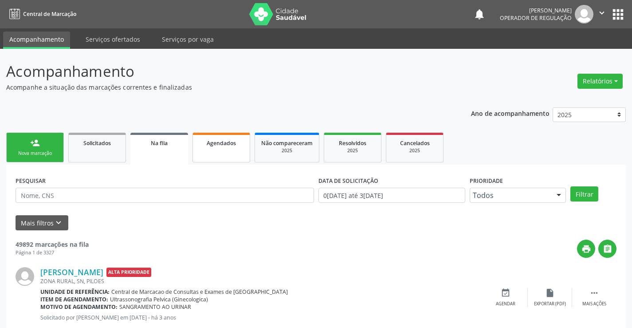
click at [222, 141] on span "Agendados" at bounding box center [221, 143] width 29 height 8
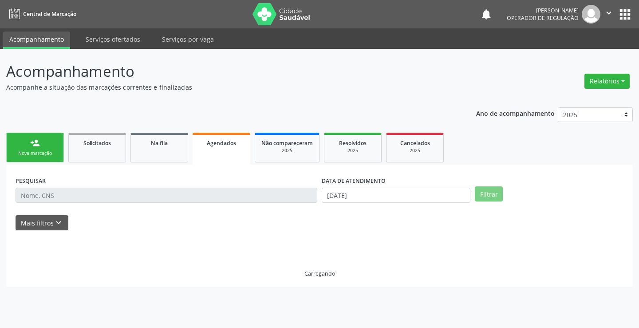
click at [70, 197] on input "text" at bounding box center [167, 195] width 302 height 15
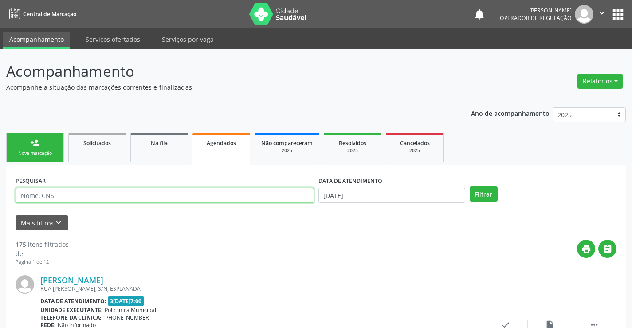
click at [70, 197] on input "text" at bounding box center [165, 195] width 298 height 15
type input "709605609887375"
click at [470, 186] on button "Filtrar" at bounding box center [484, 193] width 28 height 15
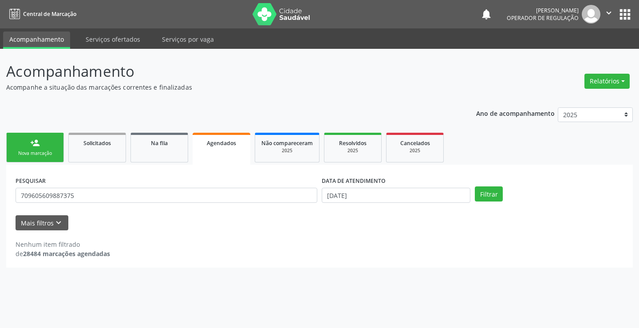
click at [374, 203] on div "DATA DE ATENDIMENTO 30[DATE]" at bounding box center [395, 191] width 153 height 35
click at [381, 200] on input "[DATE]" at bounding box center [396, 195] width 149 height 15
click at [494, 198] on button "Filtrar" at bounding box center [489, 193] width 28 height 15
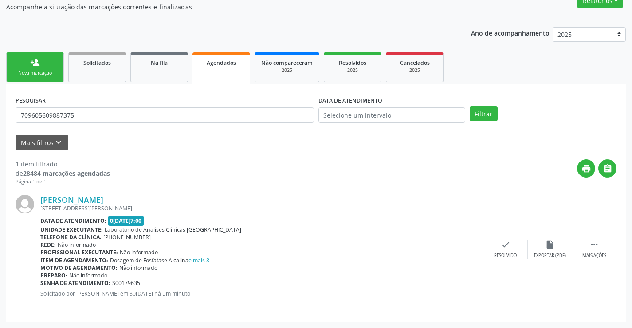
scroll to position [81, 0]
click at [585, 248] on div " Mais ações" at bounding box center [594, 248] width 44 height 19
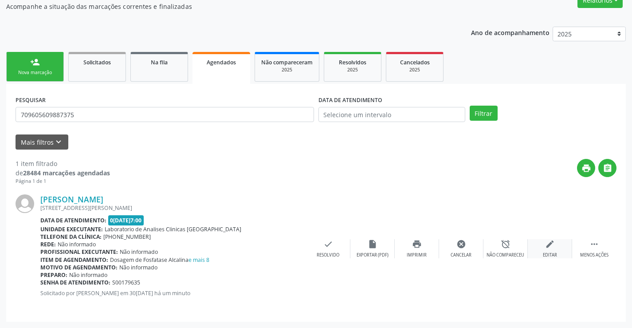
click at [550, 250] on div "edit Editar" at bounding box center [550, 248] width 44 height 19
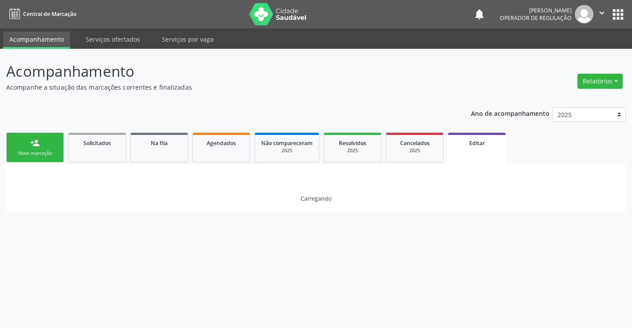
scroll to position [0, 0]
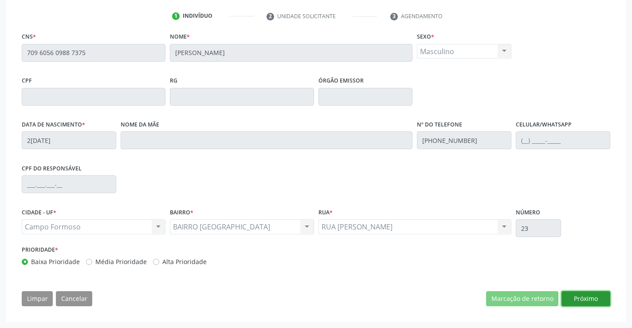
click at [591, 295] on button "Próximo" at bounding box center [585, 298] width 49 height 15
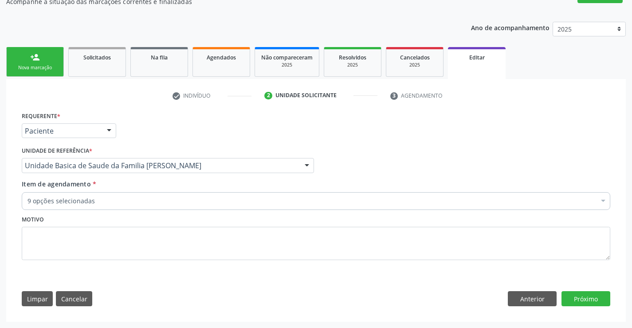
scroll to position [86, 0]
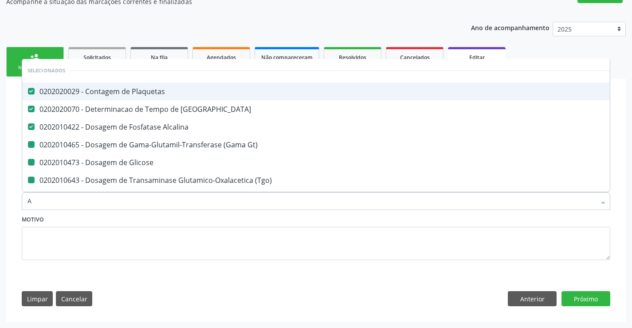
type input "AC"
checkbox Gt\) "false"
checkbox Glicose "false"
checkbox \(Tgo\) "false"
checkbox \(Tgp\) "false"
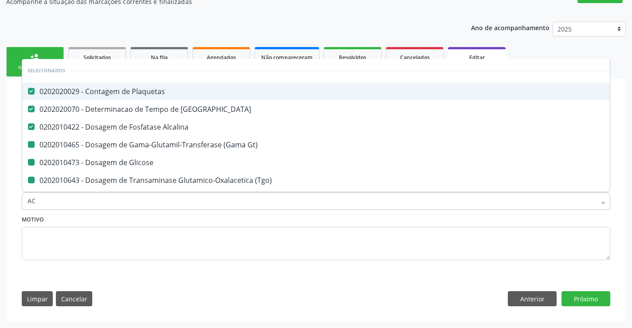
checkbox Ureia "false"
checkbox Completo "false"
type input "ACI"
checkbox Plaquetas "false"
checkbox Coagulacao "false"
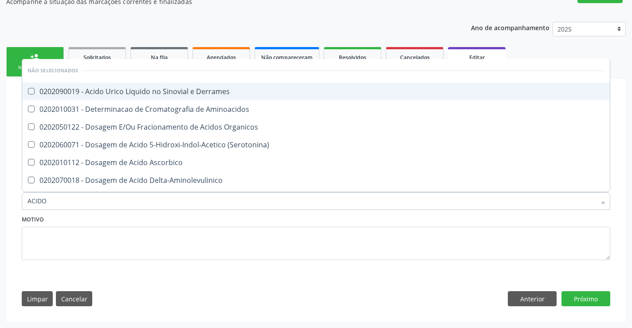
type input "ACIDO U"
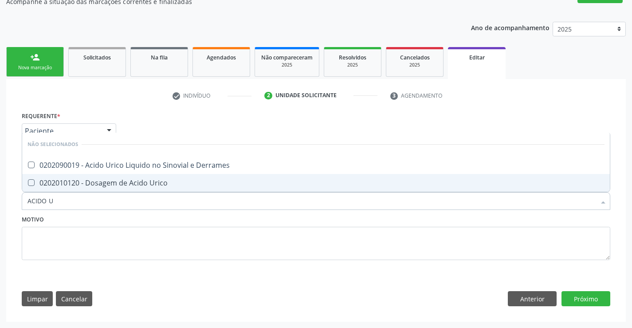
click at [138, 183] on div "0202010120 - Dosagem de Acido Urico" at bounding box center [315, 182] width 577 height 7
checkbox Urico "true"
click at [80, 224] on div "Motivo" at bounding box center [316, 236] width 589 height 47
checkbox Derrames "true"
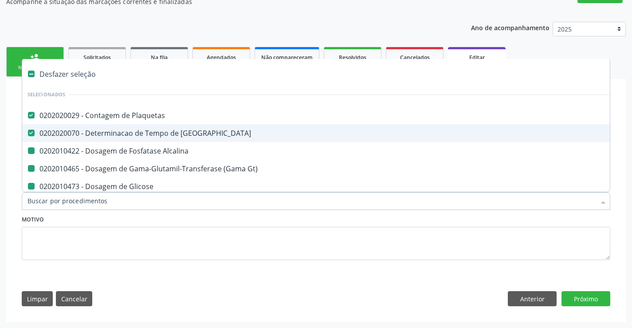
type input "H"
checkbox Alcalina "false"
checkbox Gt\) "false"
checkbox Glicose "false"
checkbox \(Tgo\) "false"
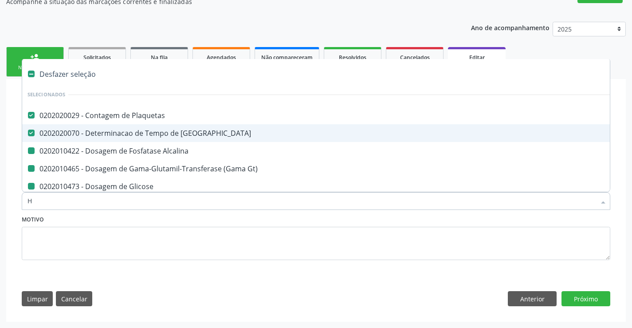
checkbox \(Tgp\) "false"
checkbox Ureia "false"
checkbox Completo "false"
checkbox Urico "false"
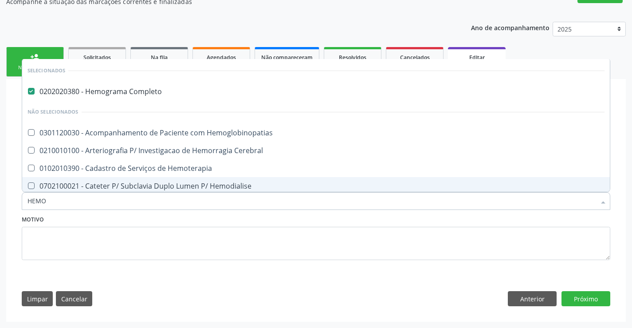
type input "HEMOG"
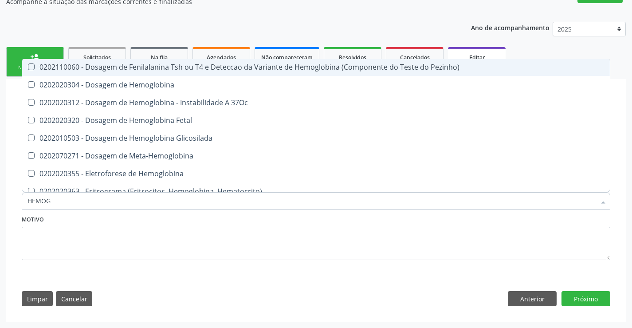
scroll to position [177, 0]
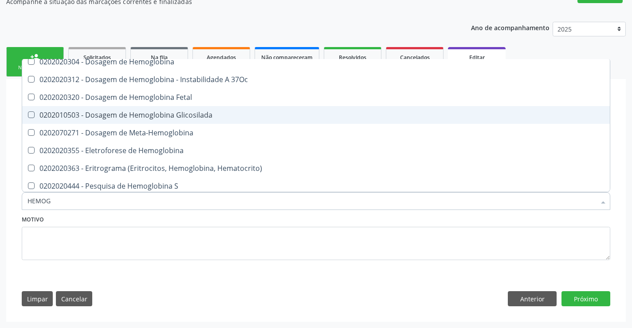
click at [208, 118] on div "0202010503 - Dosagem de Hemoglobina Glicosilada" at bounding box center [315, 114] width 577 height 7
checkbox Glicosilada "true"
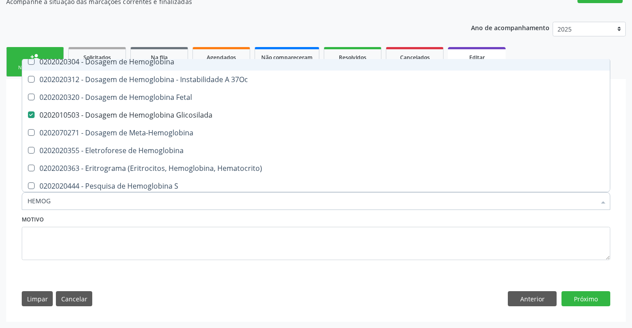
click at [245, 24] on div "Ano de acompanhamento 2025 2024 2023 person_add Nova marcação Solicitados Na fi…" at bounding box center [316, 169] width 620 height 306
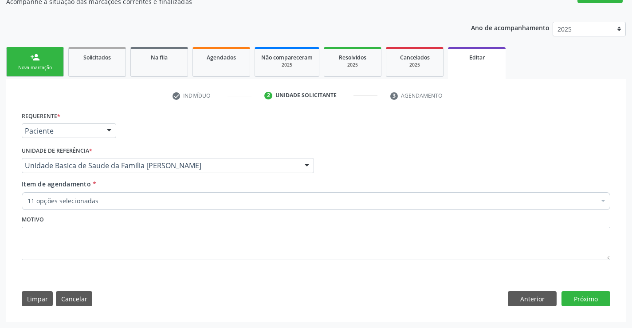
checkbox Alcalina "true"
checkbox Gt\) "true"
checkbox Glicose "true"
checkbox \(Tgo\) "true"
checkbox \(Tgp\) "true"
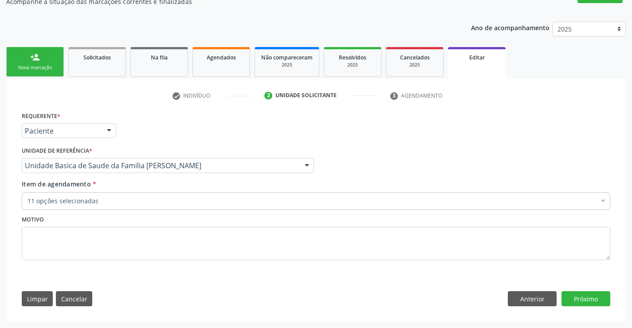
checkbox Ureia "true"
checkbox Completo "true"
checkbox Urico "true"
checkbox Glicosilada "true"
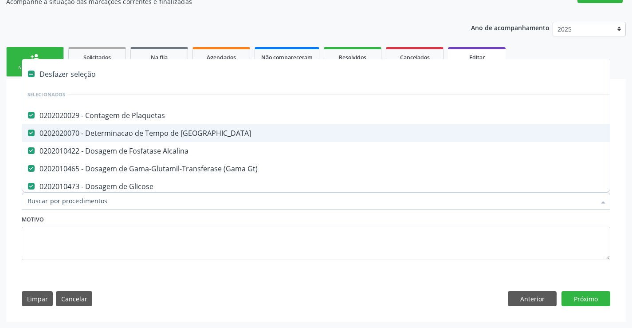
type input "C"
checkbox Glicosilada "false"
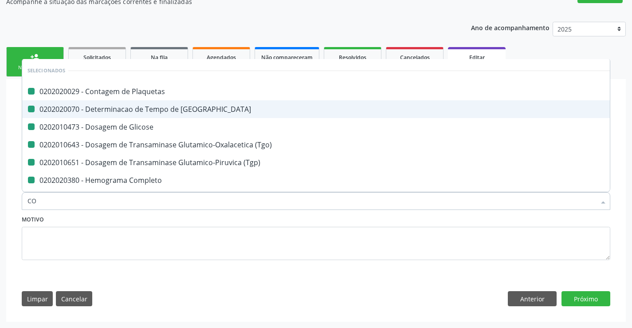
type input "COL"
checkbox Plaquetas "false"
checkbox Glicose "false"
checkbox \(Tgo\) "false"
checkbox \(Tgp\) "false"
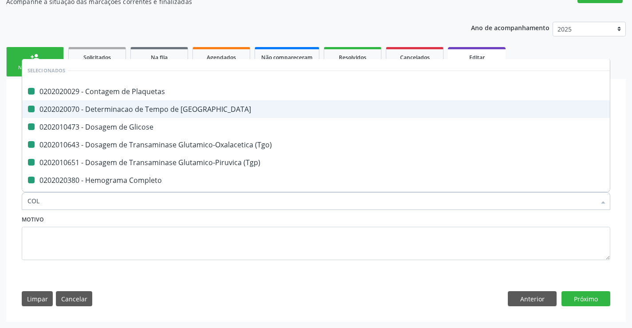
checkbox Completo "false"
checkbox Urico "false"
checkbox Glicosilada "false"
checkbox Coagulacao "false"
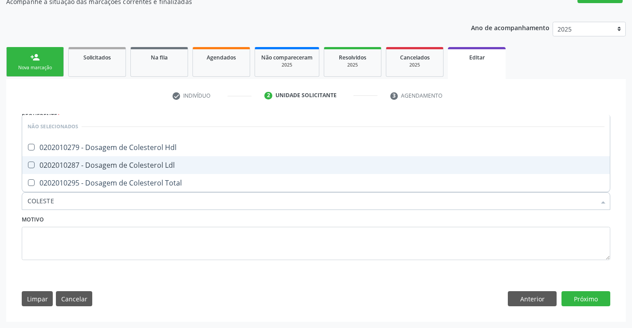
type input "COLESTER"
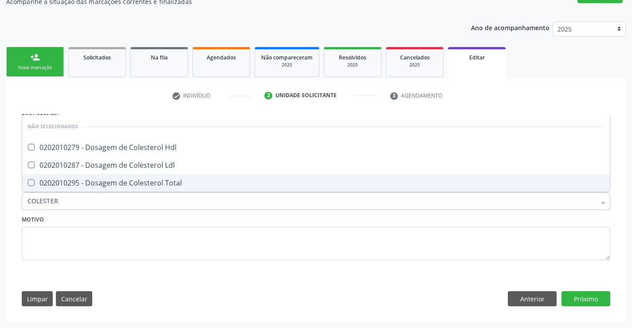
drag, startPoint x: 107, startPoint y: 179, endPoint x: 111, endPoint y: 154, distance: 25.2
click at [109, 179] on div "0202010295 - Dosagem de Colesterol Total" at bounding box center [315, 182] width 577 height 7
checkbox Total "true"
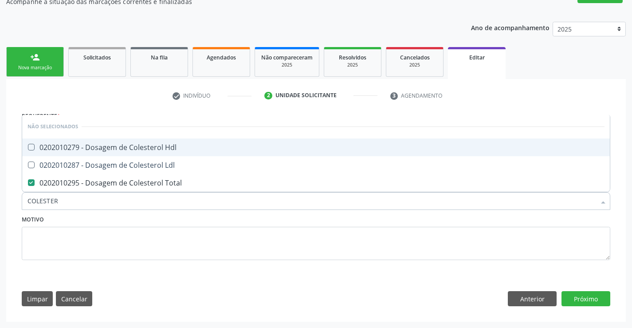
click at [111, 154] on span "0202010279 - Dosagem de Colesterol Hdl" at bounding box center [316, 147] width 588 height 18
click at [111, 139] on span "0202010279 - Dosagem de Colesterol Hdl" at bounding box center [316, 147] width 588 height 18
checkbox Hdl "false"
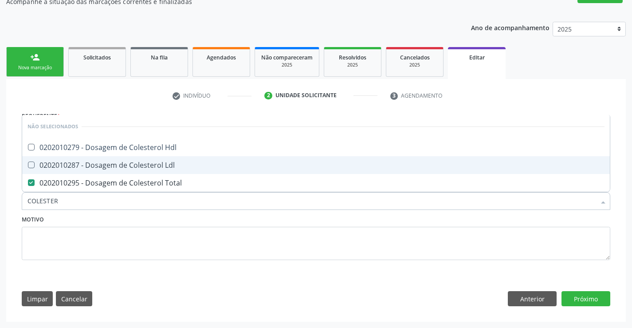
click at [78, 165] on div "0202010287 - Dosagem de Colesterol Ldl" at bounding box center [315, 164] width 577 height 7
checkbox Ldl "true"
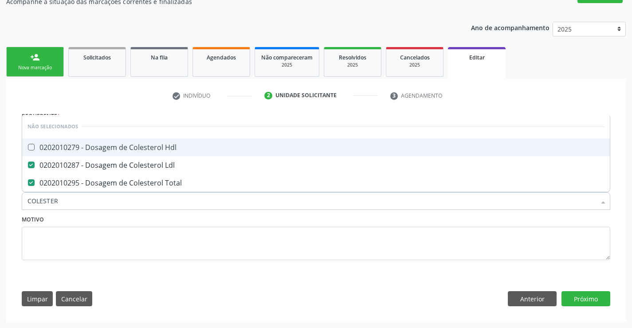
click at [80, 145] on div "0202010279 - Dosagem de Colesterol Hdl" at bounding box center [315, 147] width 577 height 7
checkbox Hdl "true"
click at [98, 106] on div "check Indivíduo 2 Unidade solicitante 3 Agendamento CNS * 709 6056 0988 7375 No…" at bounding box center [316, 200] width 601 height 224
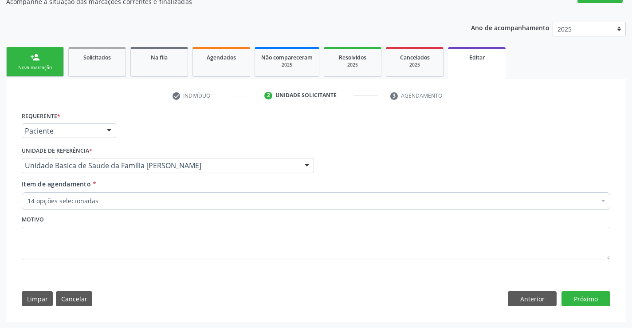
click at [70, 195] on div "14 opções selecionadas" at bounding box center [316, 201] width 589 height 18
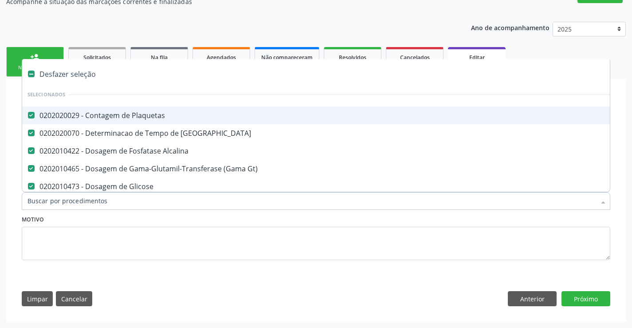
type input "T"
checkbox Total "false"
checkbox Ldl "false"
checkbox Hdl "false"
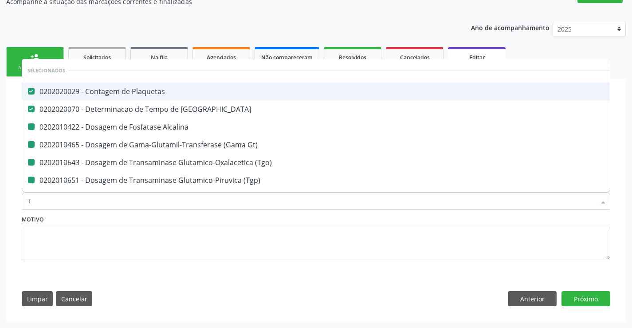
type input "TI"
checkbox Alcalina "false"
checkbox Gt\) "false"
checkbox \(Tgo\) "false"
checkbox \(Tgp\) "false"
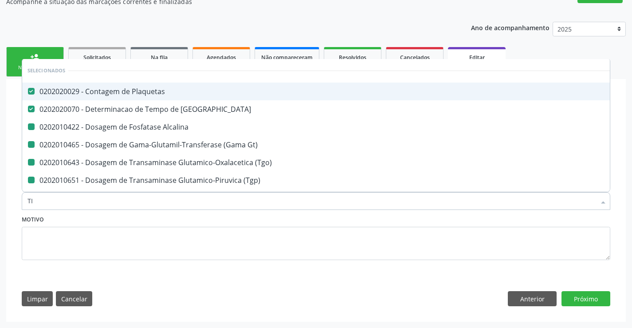
checkbox Completo "false"
checkbox Total "false"
checkbox Ldl "false"
checkbox Hdl "false"
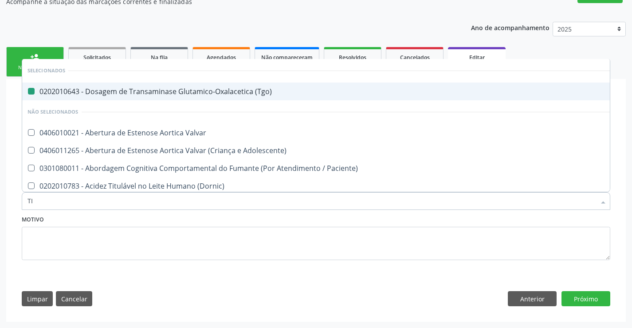
type input "TIG"
checkbox \(Tgo\) "false"
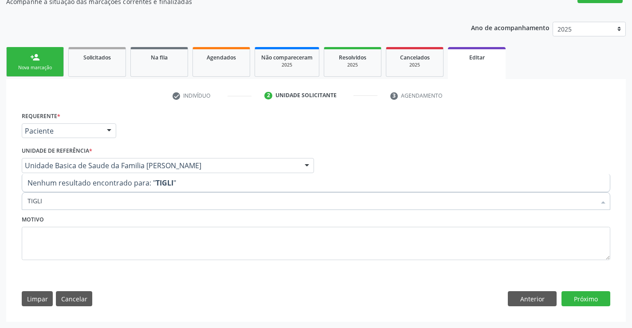
click at [29, 203] on input "TIGLI" at bounding box center [311, 201] width 568 height 18
type input "TRIGLI"
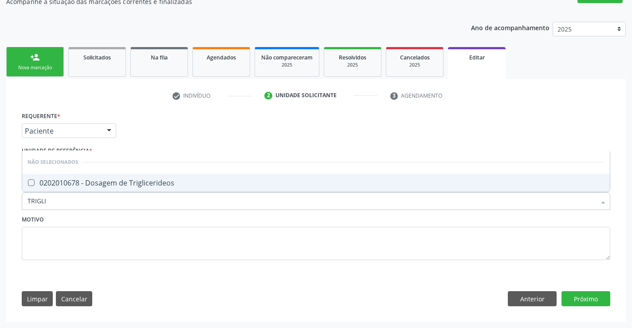
click at [172, 186] on div "0202010678 - Dosagem de Triglicerideos" at bounding box center [315, 182] width 577 height 7
checkbox Triglicerideos "true"
click at [595, 294] on button "Próximo" at bounding box center [585, 298] width 49 height 15
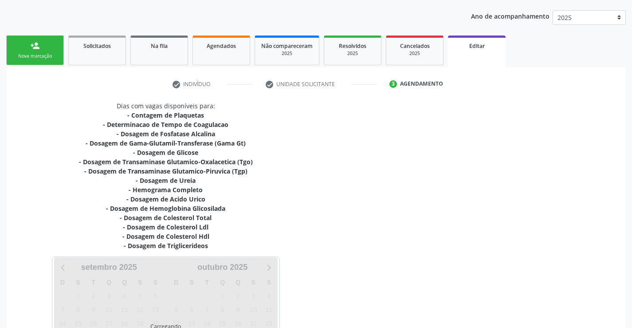
scroll to position [200, 0]
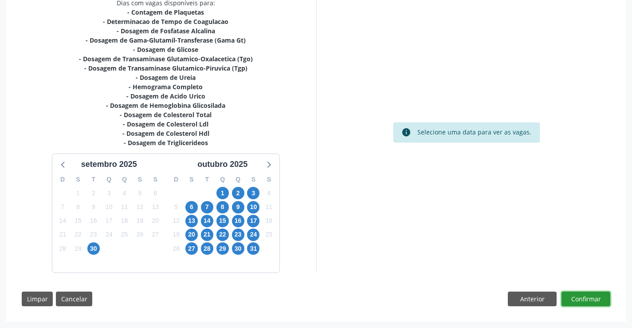
drag, startPoint x: 601, startPoint y: 302, endPoint x: 469, endPoint y: 284, distance: 133.8
click at [601, 302] on button "Confirmar" at bounding box center [585, 298] width 49 height 15
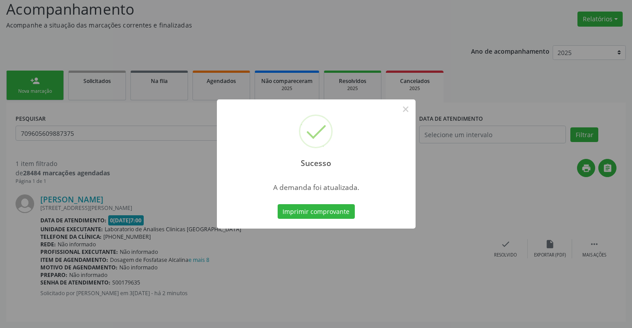
scroll to position [0, 0]
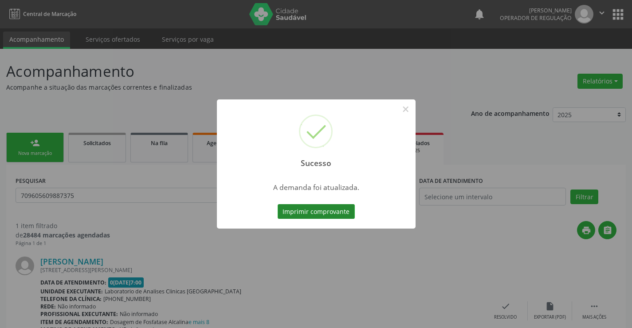
click at [309, 206] on button "Imprimir comprovante" at bounding box center [316, 211] width 77 height 15
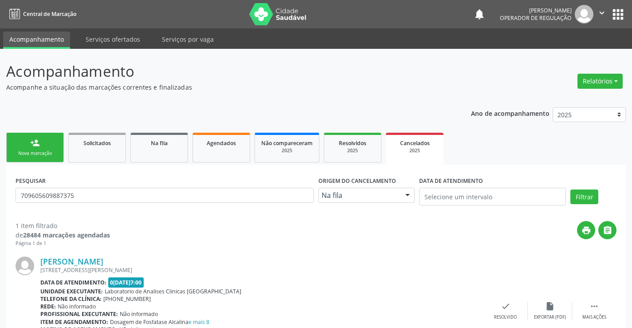
click at [55, 150] on div "Nova marcação" at bounding box center [35, 153] width 44 height 7
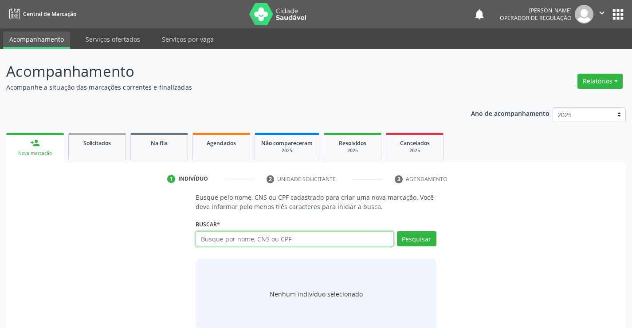
click at [250, 235] on input "text" at bounding box center [295, 238] width 198 height 15
type input "709605609887375"
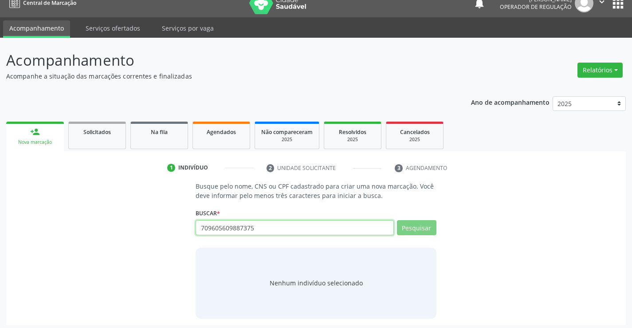
scroll to position [14, 0]
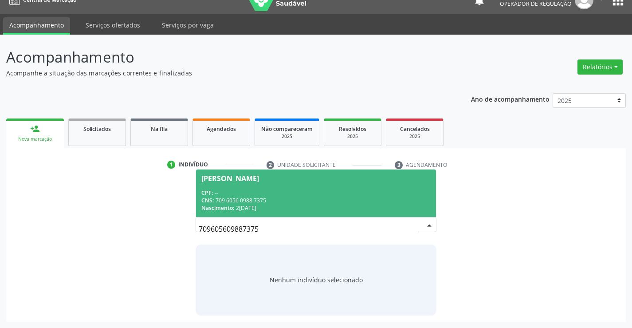
click at [286, 201] on div "CNS: 709 6056 0988 7375" at bounding box center [315, 200] width 229 height 8
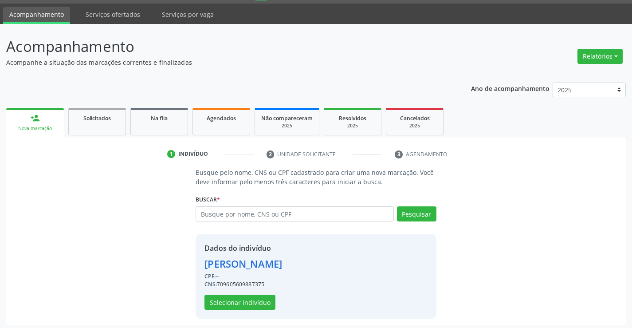
scroll to position [28, 0]
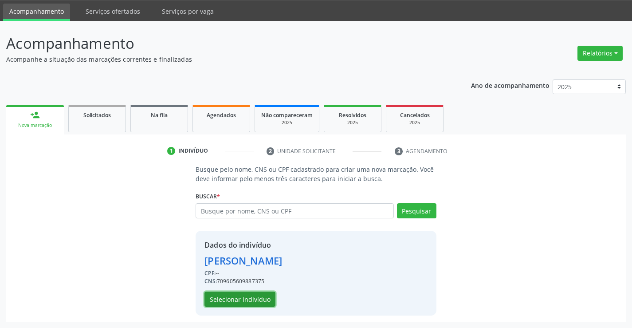
click at [262, 299] on button "Selecionar indivíduo" at bounding box center [239, 298] width 71 height 15
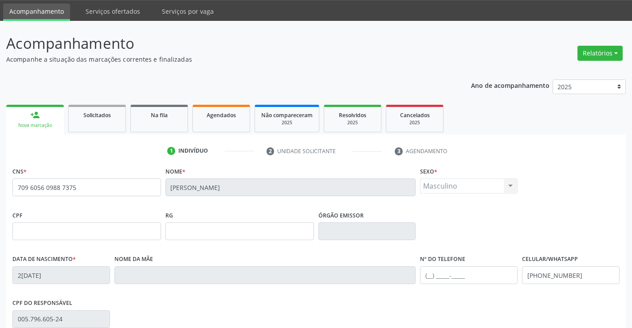
click at [262, 300] on div "CPF do responsável 005.796.605-24" at bounding box center [316, 318] width 612 height 44
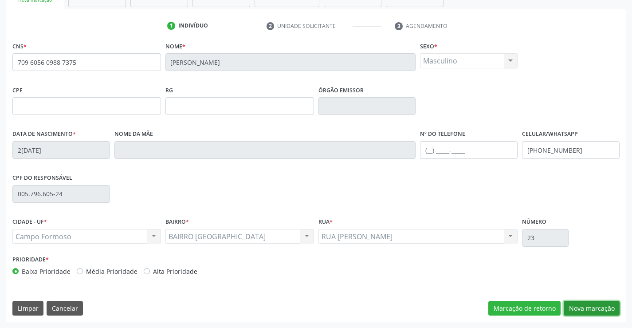
click at [584, 305] on button "Nova marcação" at bounding box center [592, 308] width 56 height 15
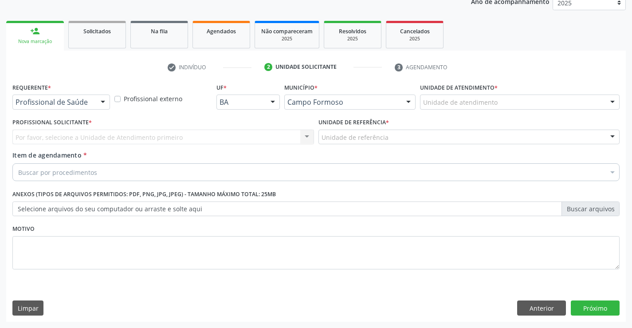
scroll to position [112, 0]
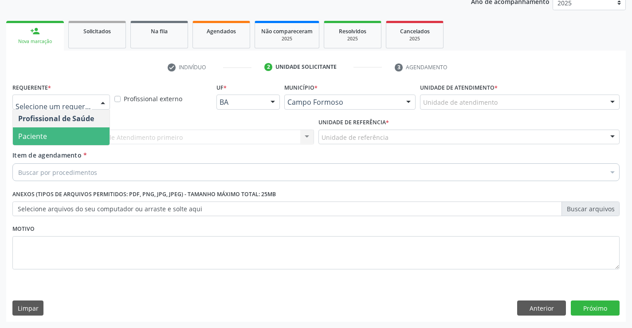
click at [67, 140] on span "Paciente" at bounding box center [61, 136] width 97 height 18
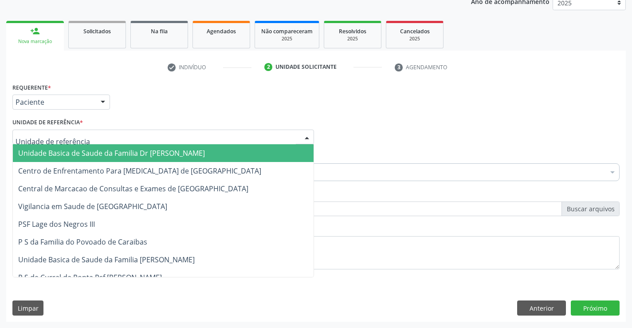
click at [172, 144] on div "Unidade Basica de Saude da Familia Dr Paulo Sudre Centro de Enfrentamento Para …" at bounding box center [163, 136] width 302 height 15
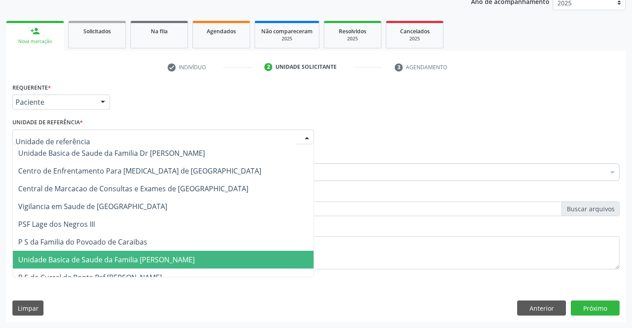
click at [129, 263] on span "Unidade Basica de Saude da Familia [PERSON_NAME]" at bounding box center [106, 260] width 177 height 10
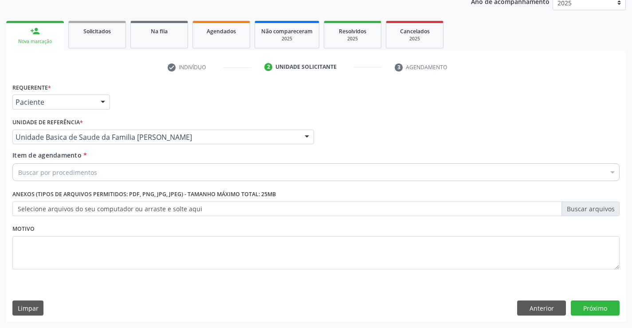
click at [107, 173] on div "Buscar por procedimentos" at bounding box center [315, 172] width 607 height 18
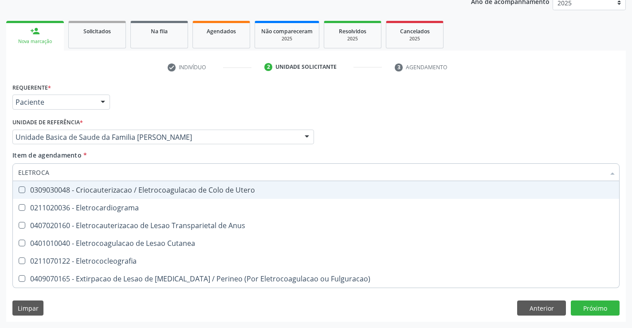
type input "ELETROCAR"
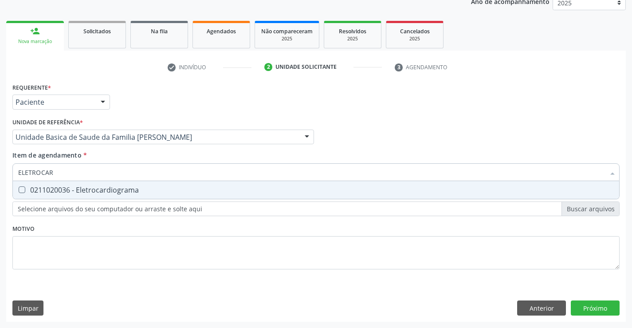
click at [72, 184] on span "0211020036 - Eletrocardiograma" at bounding box center [316, 190] width 606 height 18
checkbox Eletrocardiograma "true"
click at [586, 306] on div "Requerente * Paciente Profissional de Saúde Paciente Nenhum resultado encontrad…" at bounding box center [316, 201] width 620 height 241
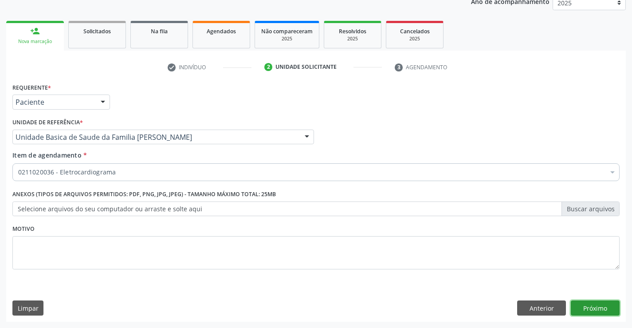
click at [585, 310] on button "Próximo" at bounding box center [595, 307] width 49 height 15
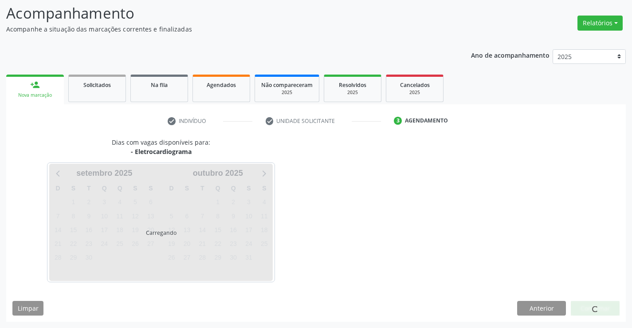
scroll to position [84, 0]
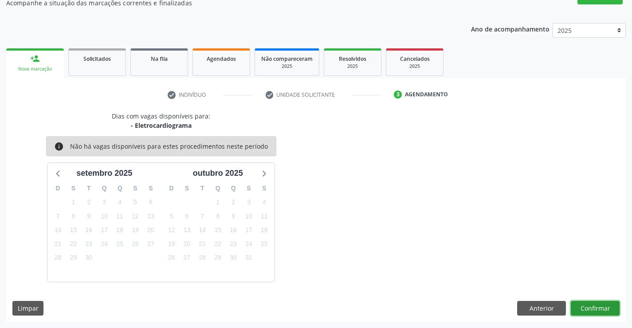
click at [590, 312] on button "Confirmar" at bounding box center [595, 308] width 49 height 15
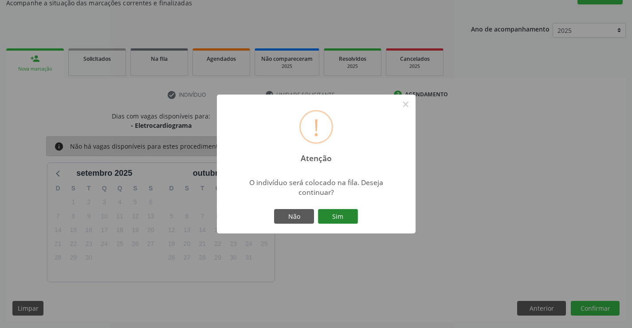
click at [336, 213] on button "Sim" at bounding box center [338, 216] width 40 height 15
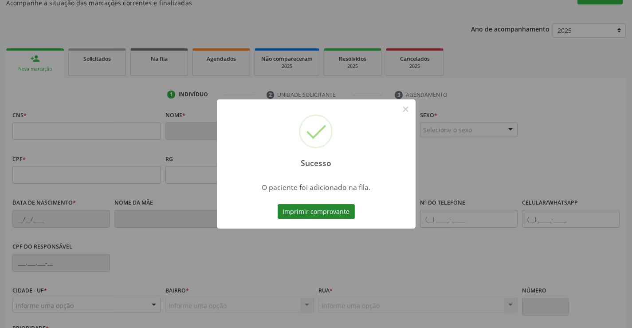
click at [345, 213] on button "Imprimir comprovante" at bounding box center [316, 211] width 77 height 15
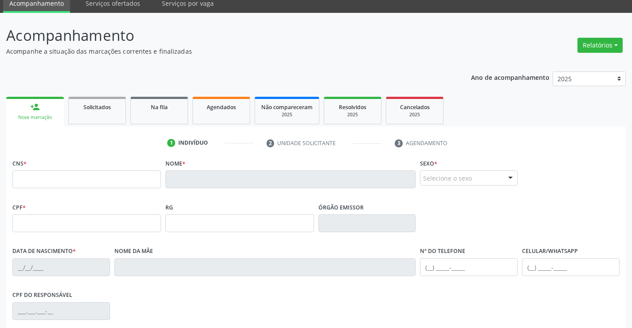
scroll to position [0, 0]
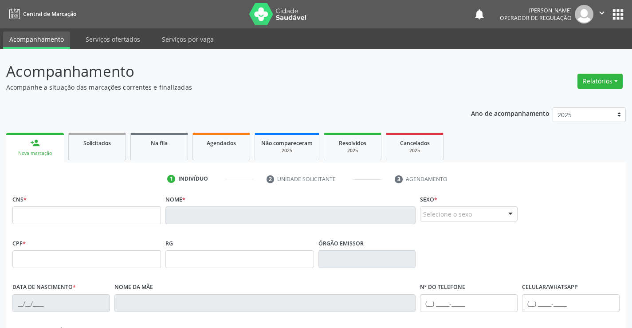
click at [595, 12] on button "" at bounding box center [601, 14] width 17 height 19
click at [562, 55] on link "Sair" at bounding box center [579, 54] width 61 height 12
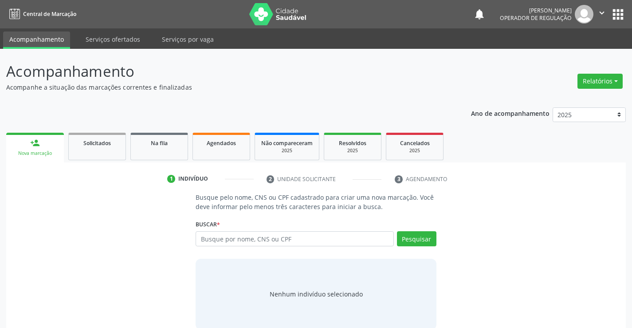
click at [237, 238] on input "text" at bounding box center [295, 238] width 198 height 15
type input "GEORGE FE"
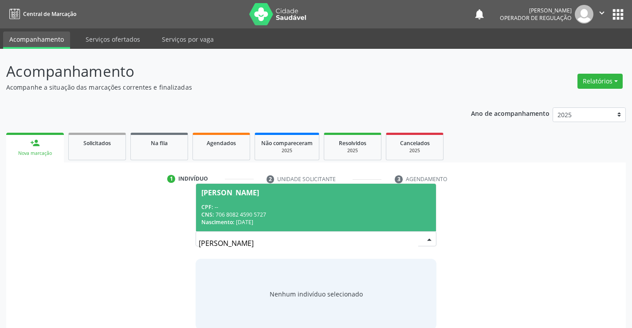
click at [255, 211] on div "CNS: 706 8082 4590 5727" at bounding box center [315, 215] width 229 height 8
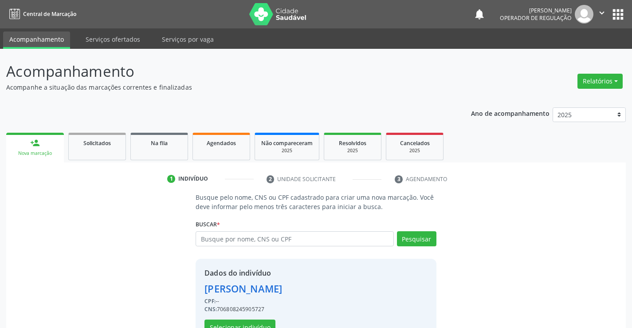
scroll to position [28, 0]
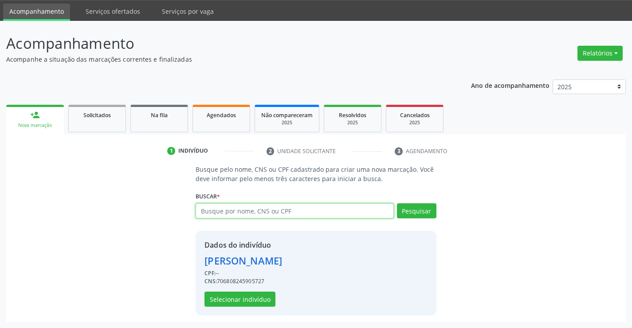
click at [227, 208] on input "text" at bounding box center [295, 210] width 198 height 15
type input "709605609887375"
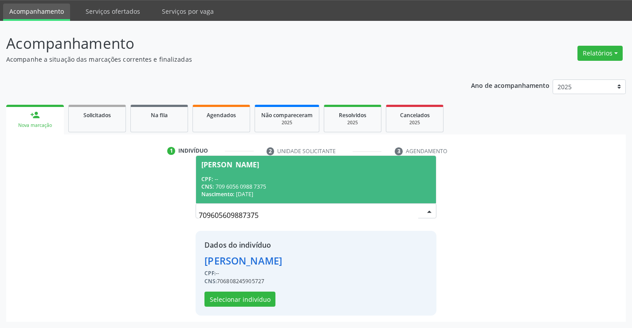
click at [270, 183] on div "CNS: 709 6056 0988 7375" at bounding box center [315, 187] width 229 height 8
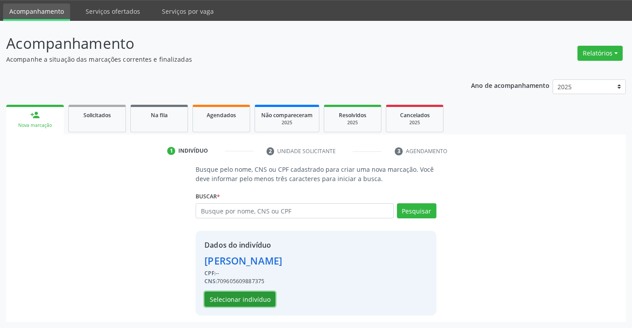
click at [247, 299] on button "Selecionar indivíduo" at bounding box center [239, 298] width 71 height 15
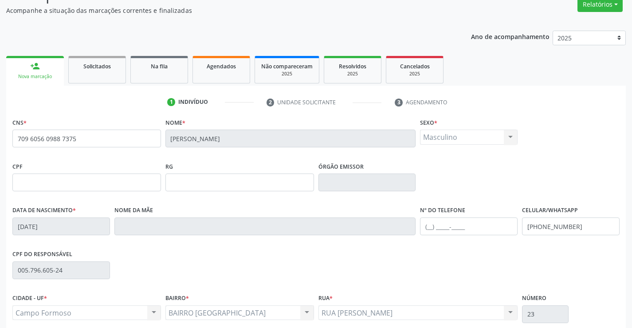
scroll to position [153, 0]
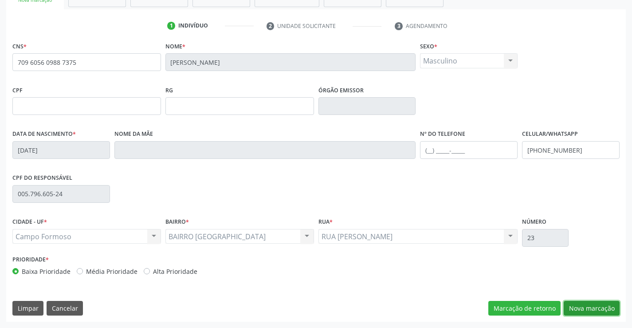
click at [579, 302] on button "Nova marcação" at bounding box center [592, 308] width 56 height 15
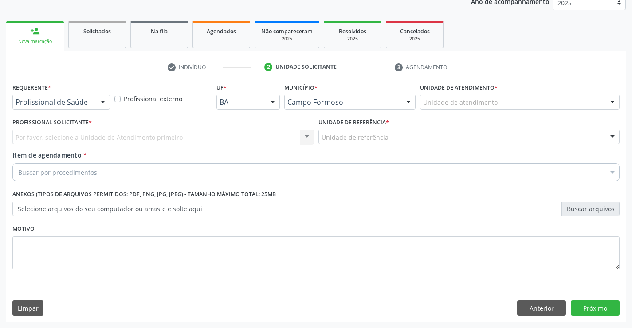
scroll to position [112, 0]
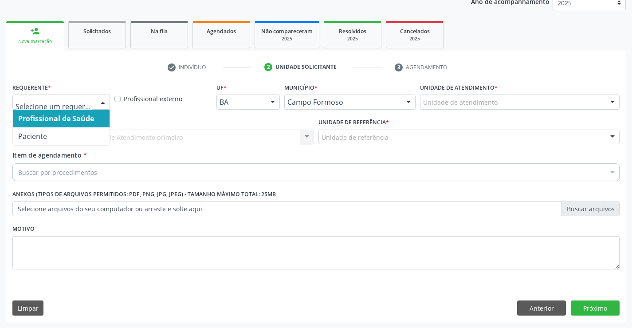
click at [105, 98] on div at bounding box center [102, 102] width 13 height 15
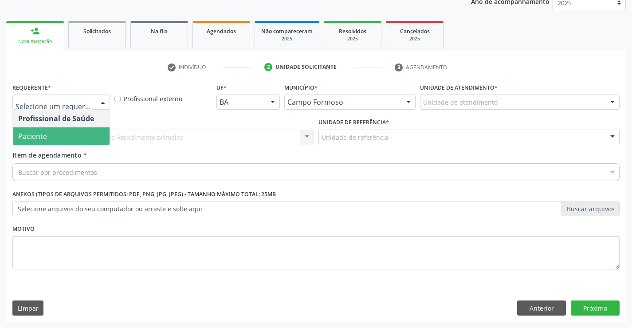
click at [56, 135] on span "Paciente" at bounding box center [61, 136] width 97 height 18
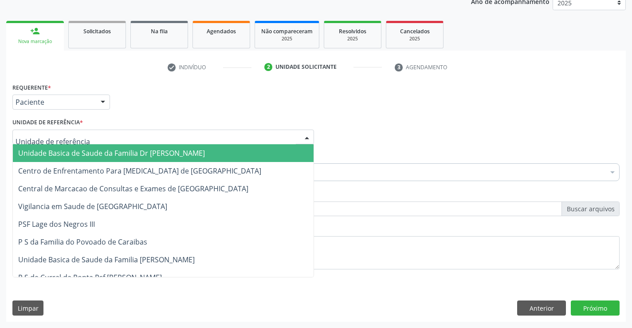
click at [105, 135] on div at bounding box center [163, 136] width 302 height 15
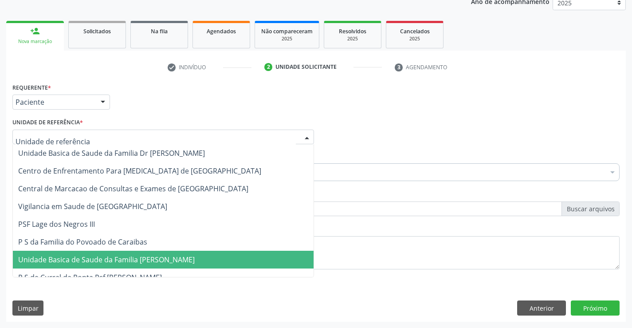
click at [110, 256] on span "Unidade Basica de Saude da Familia [PERSON_NAME]" at bounding box center [106, 260] width 177 height 10
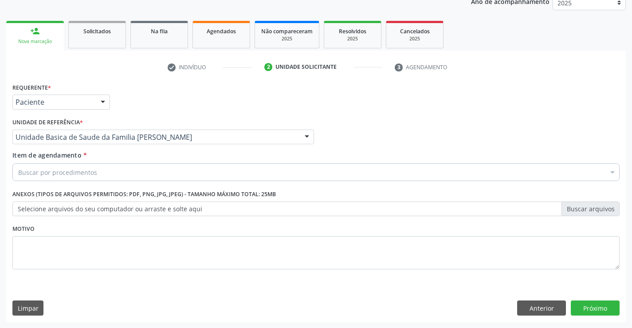
click at [106, 178] on div "Buscar por procedimentos" at bounding box center [315, 172] width 607 height 18
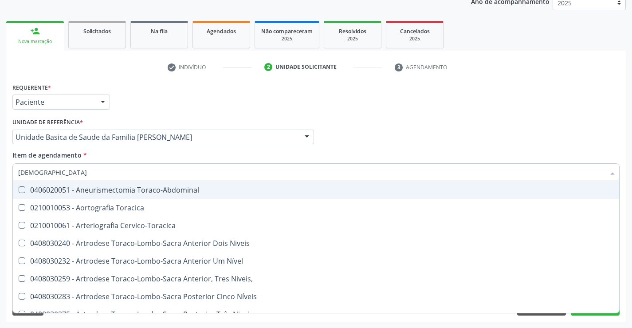
type input "TORAX"
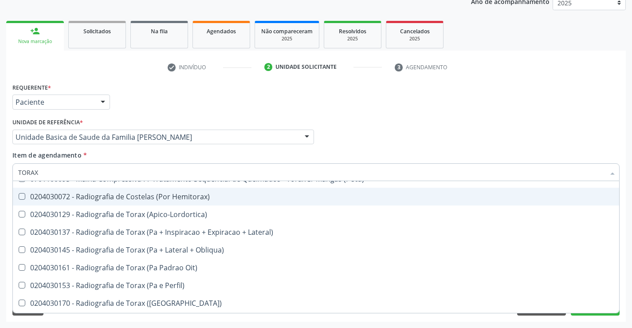
scroll to position [44, 0]
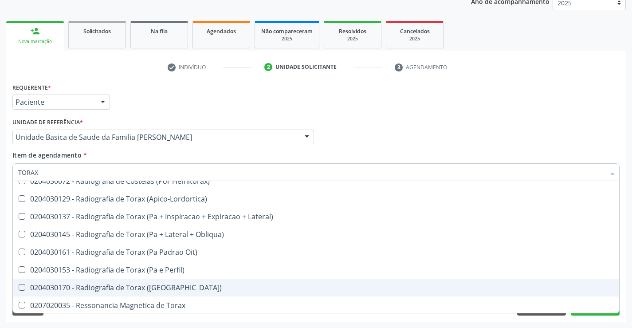
click at [156, 286] on div "0204030170 - Radiografia de Torax (Pa)" at bounding box center [316, 287] width 596 height 7
checkbox \(Pa\) "true"
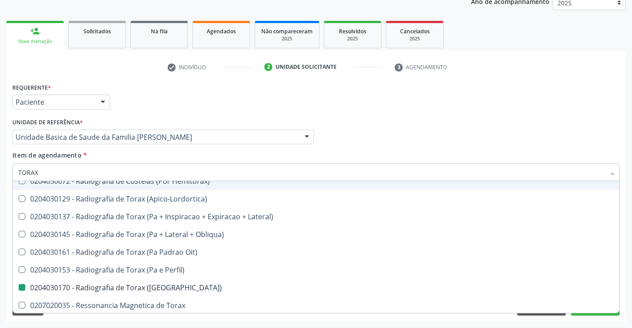
drag, startPoint x: 538, startPoint y: 77, endPoint x: 624, endPoint y: 247, distance: 190.8
click at [537, 78] on div "check Indivíduo 2 Unidade solicitante 3 Agendamento CNS * 709 6056 0988 7375 No…" at bounding box center [316, 191] width 620 height 262
checkbox \(Peca\) "true"
checkbox \(Pa\) "false"
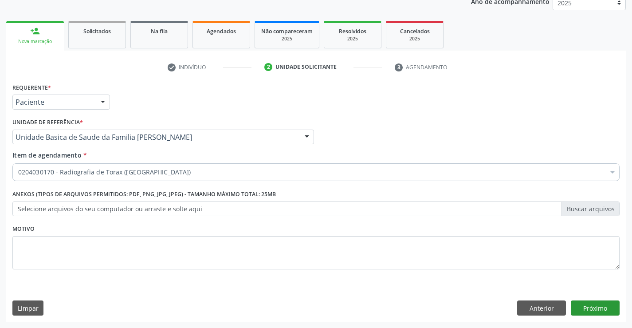
scroll to position [0, 0]
click at [596, 310] on button "Próximo" at bounding box center [595, 307] width 49 height 15
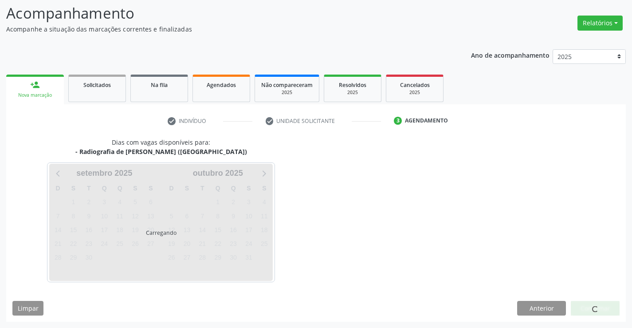
scroll to position [58, 0]
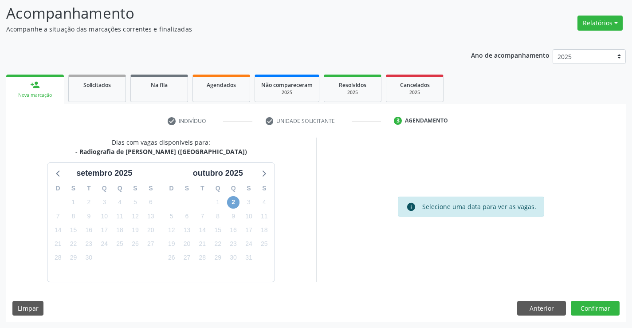
click at [237, 202] on span "2" at bounding box center [233, 202] width 12 height 12
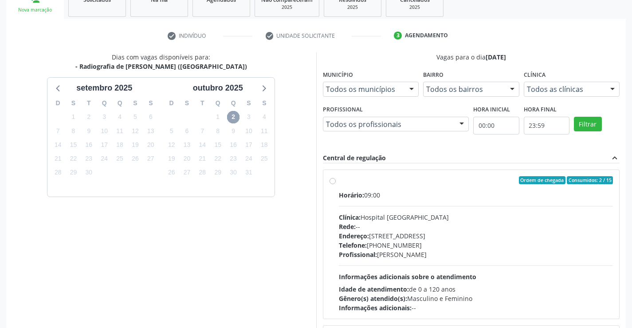
scroll to position [202, 0]
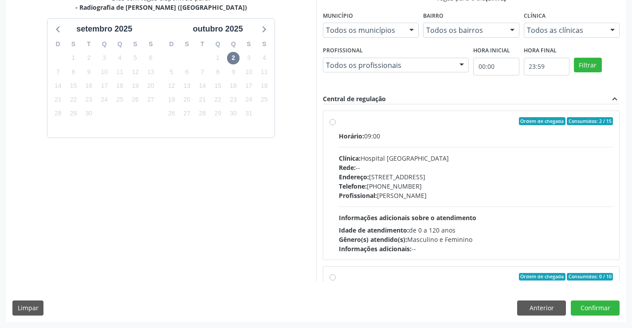
click at [424, 229] on div "Idade de atendimento: de 0 a 120 anos" at bounding box center [476, 229] width 275 height 9
click at [336, 125] on input "Ordem de chegada Consumidos: 2 / 15 Horário: 09:00 Clínica: Hospital Sao Franci…" at bounding box center [333, 121] width 6 height 8
radio input "true"
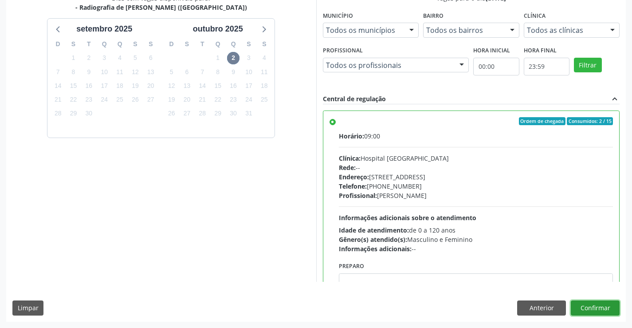
click at [587, 311] on button "Confirmar" at bounding box center [595, 307] width 49 height 15
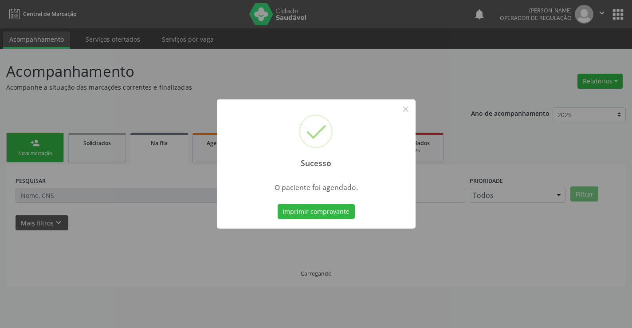
scroll to position [0, 0]
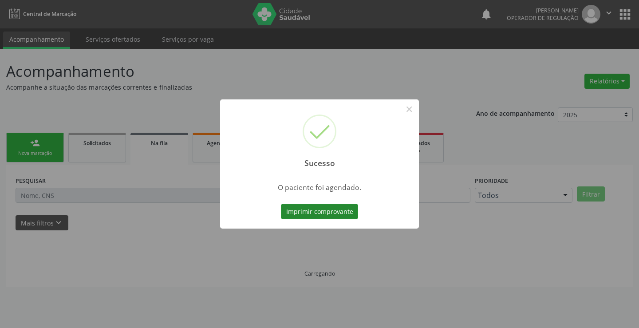
click at [327, 207] on button "Imprimir comprovante" at bounding box center [319, 211] width 77 height 15
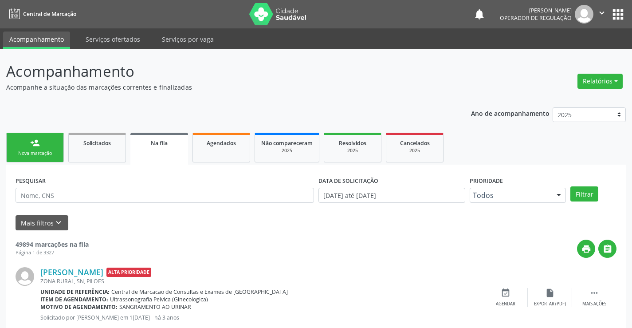
click at [603, 11] on icon "" at bounding box center [602, 13] width 10 height 10
click at [565, 57] on link "Sair" at bounding box center [579, 54] width 61 height 12
